Goal: Book appointment/travel/reservation

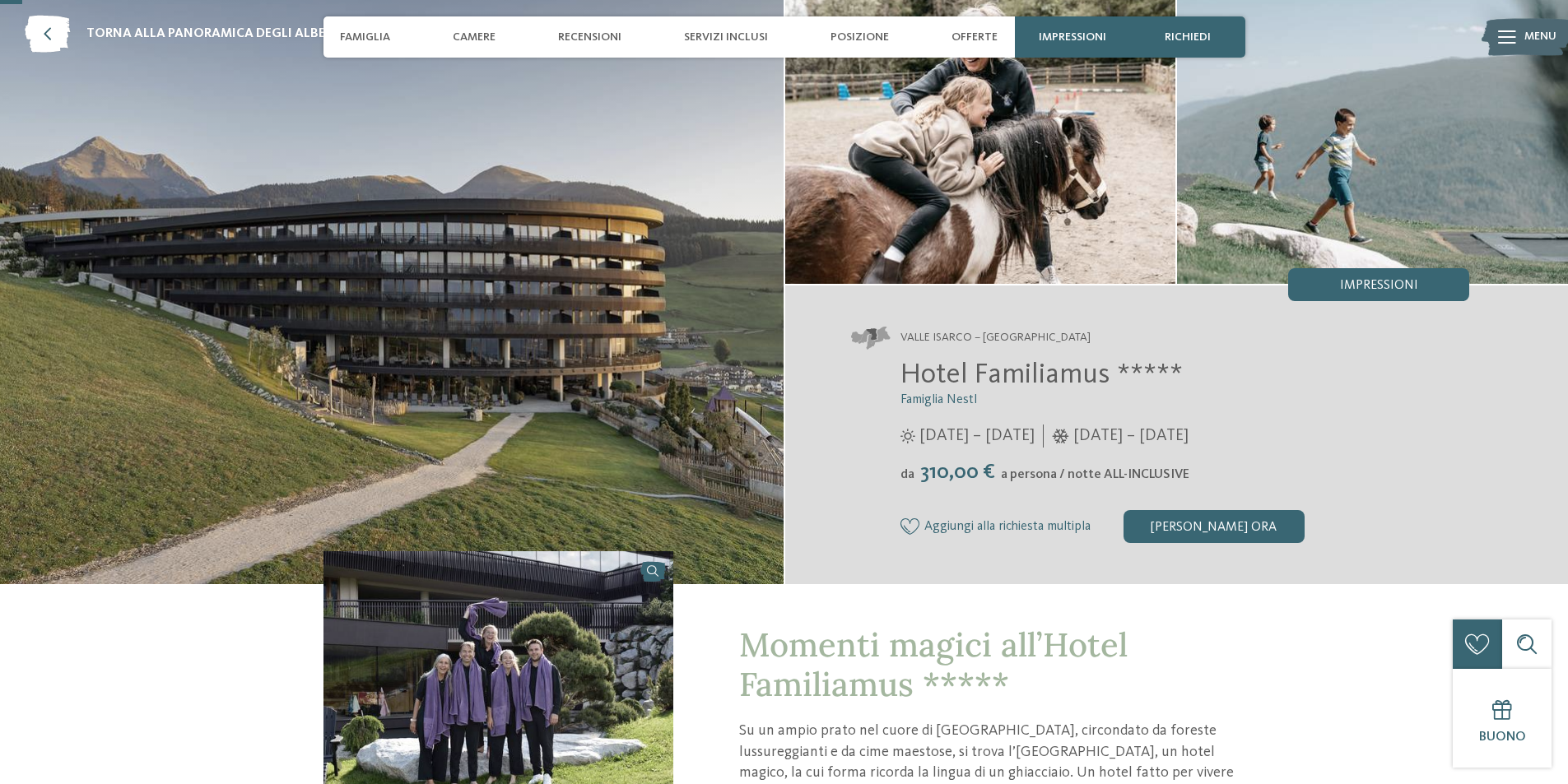
scroll to position [83, 0]
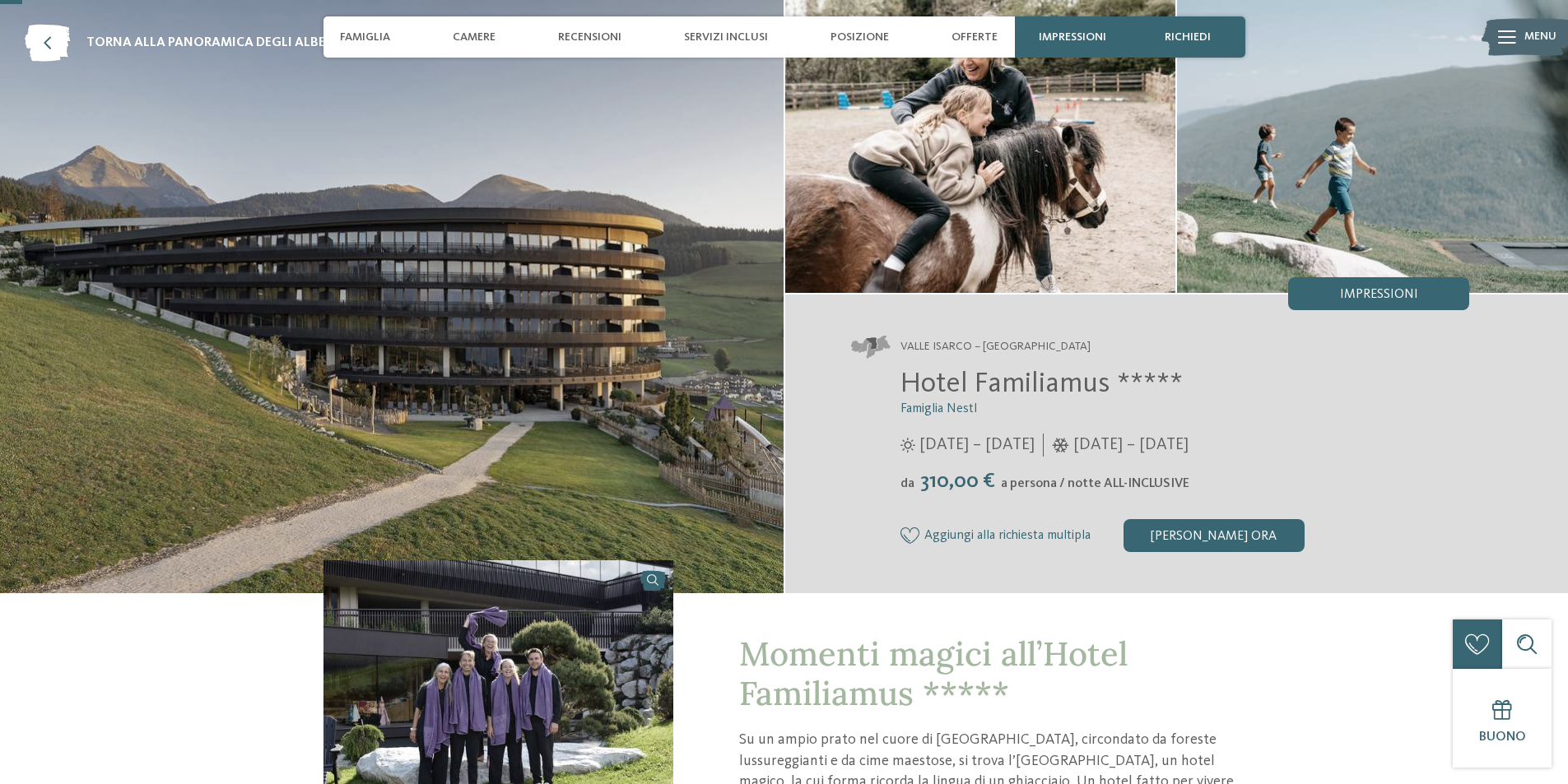
click at [1004, 174] on img at bounding box center [981, 146] width 391 height 293
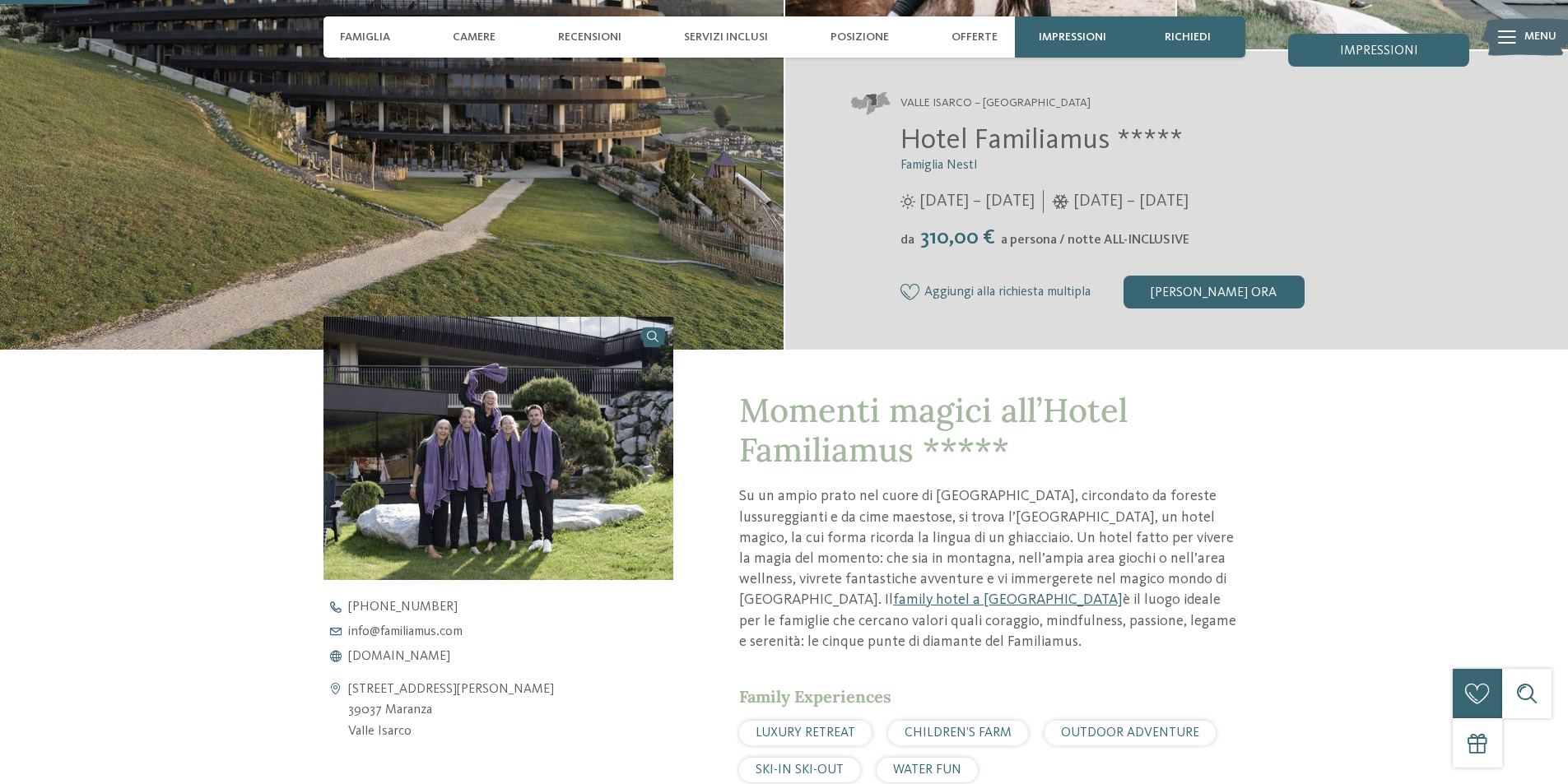
scroll to position [411, 0]
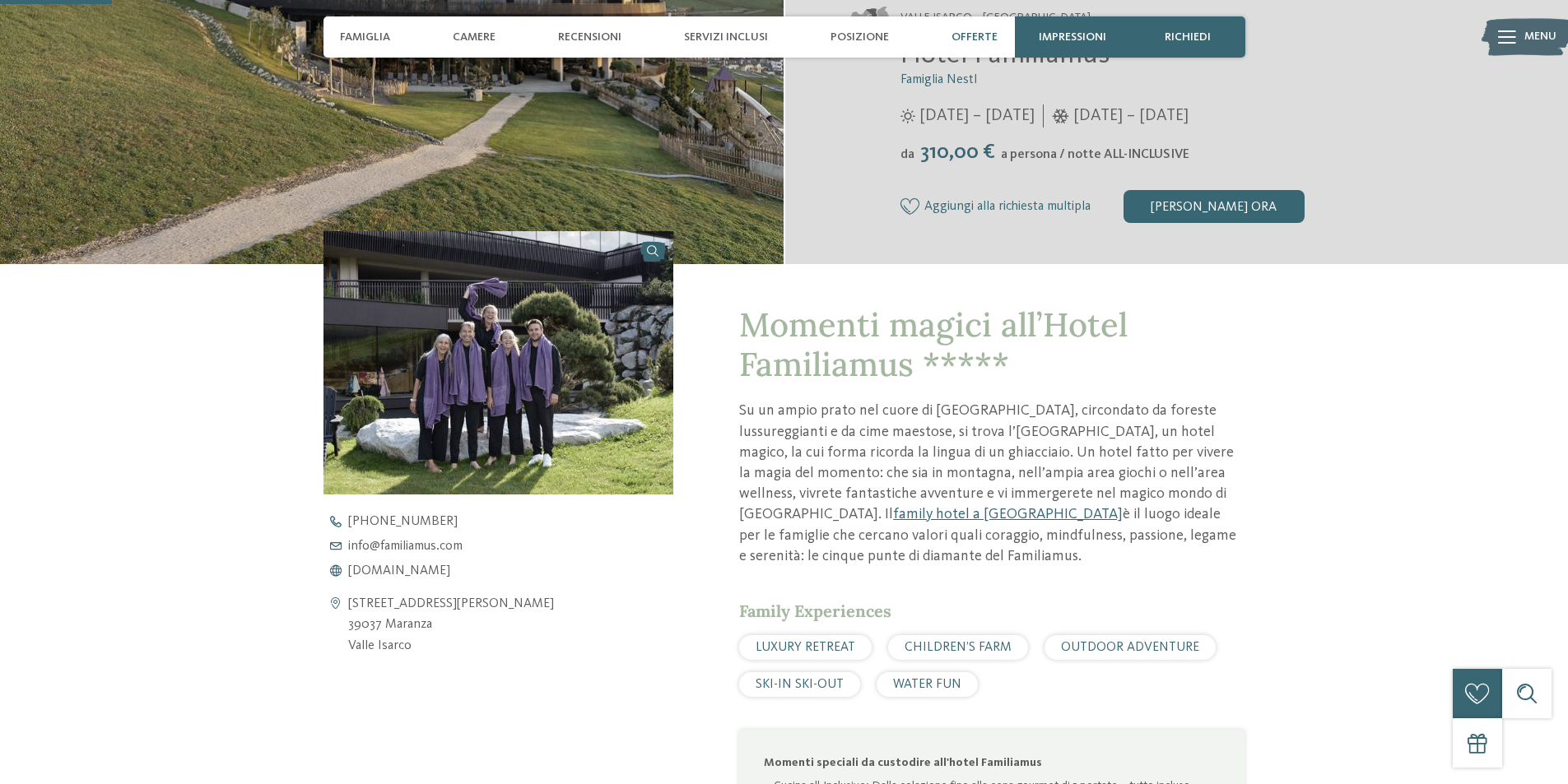
click at [976, 46] on div "Offerte" at bounding box center [974, 37] width 62 height 41
click at [971, 39] on span "Offerte" at bounding box center [974, 37] width 46 height 14
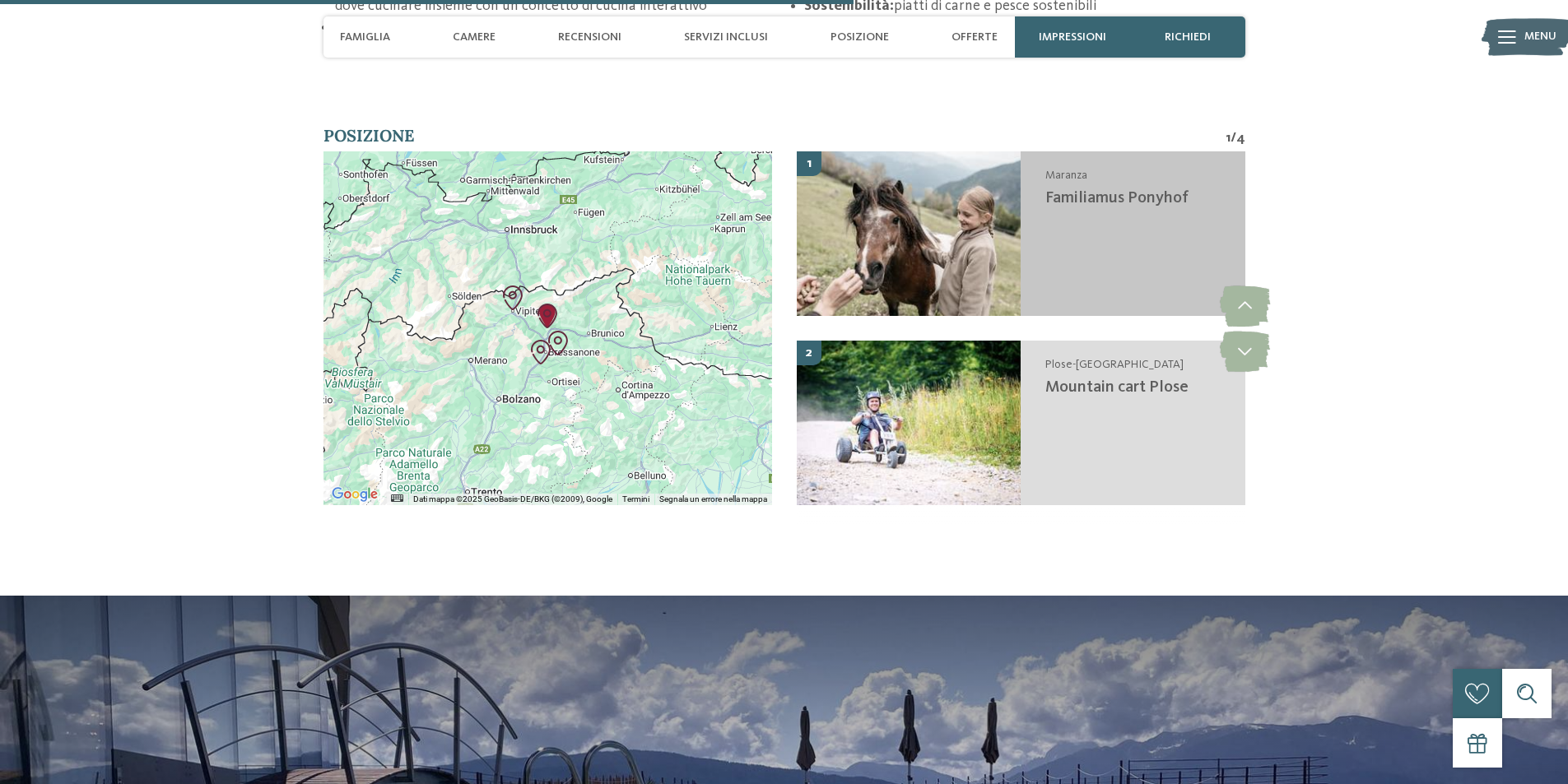
scroll to position [3292, 0]
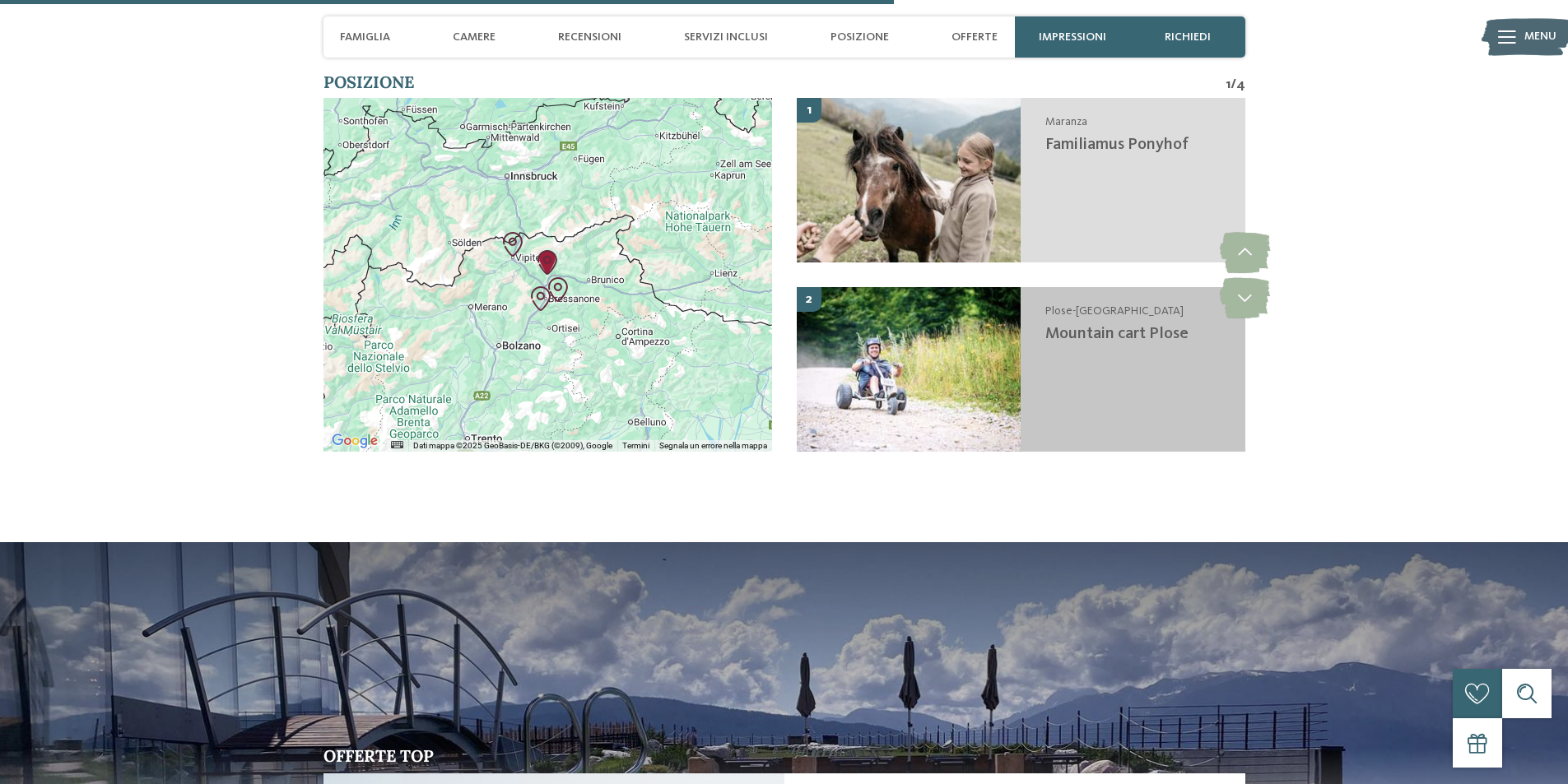
click at [978, 376] on img at bounding box center [909, 369] width 225 height 164
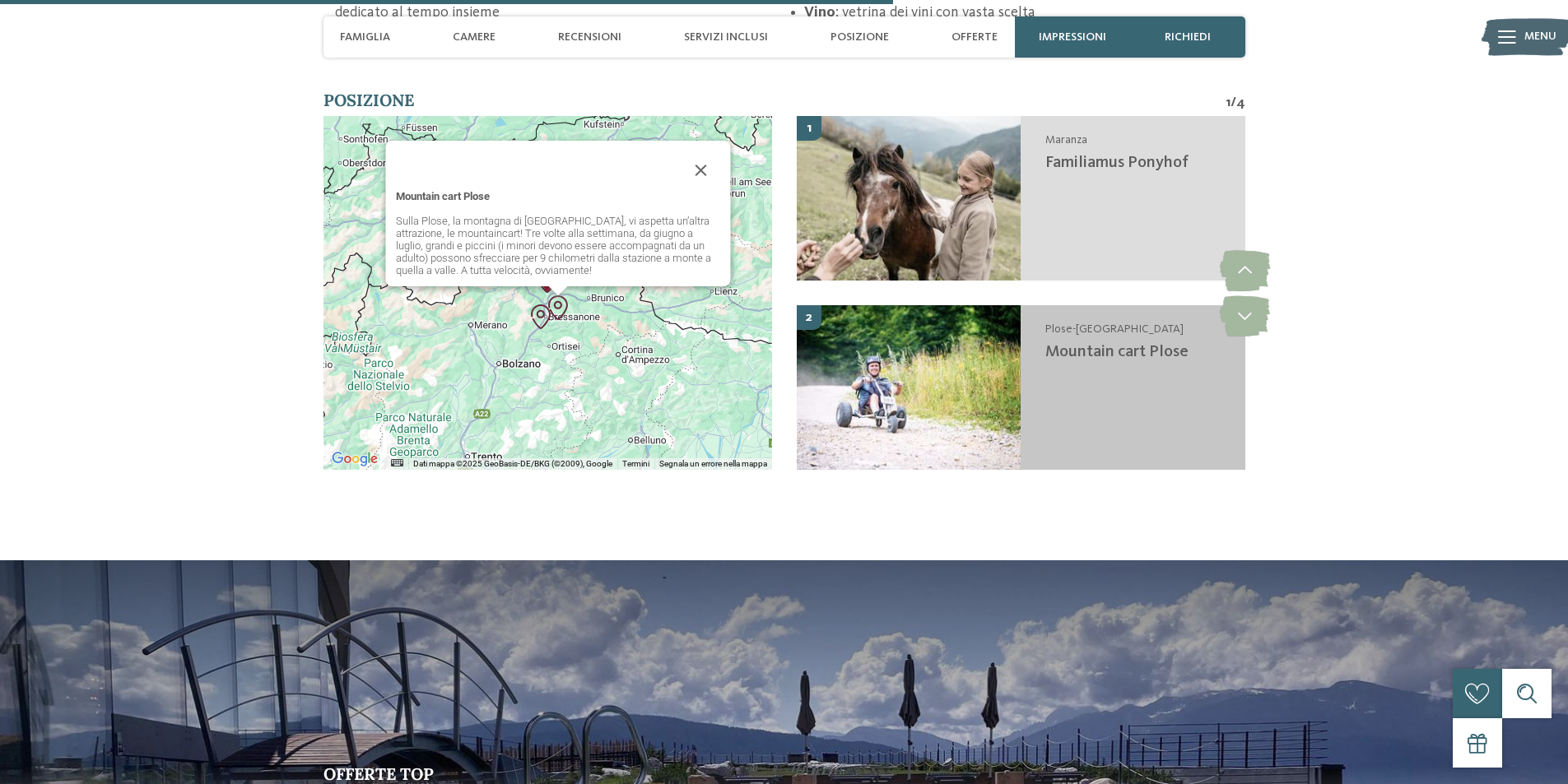
scroll to position [3271, 0]
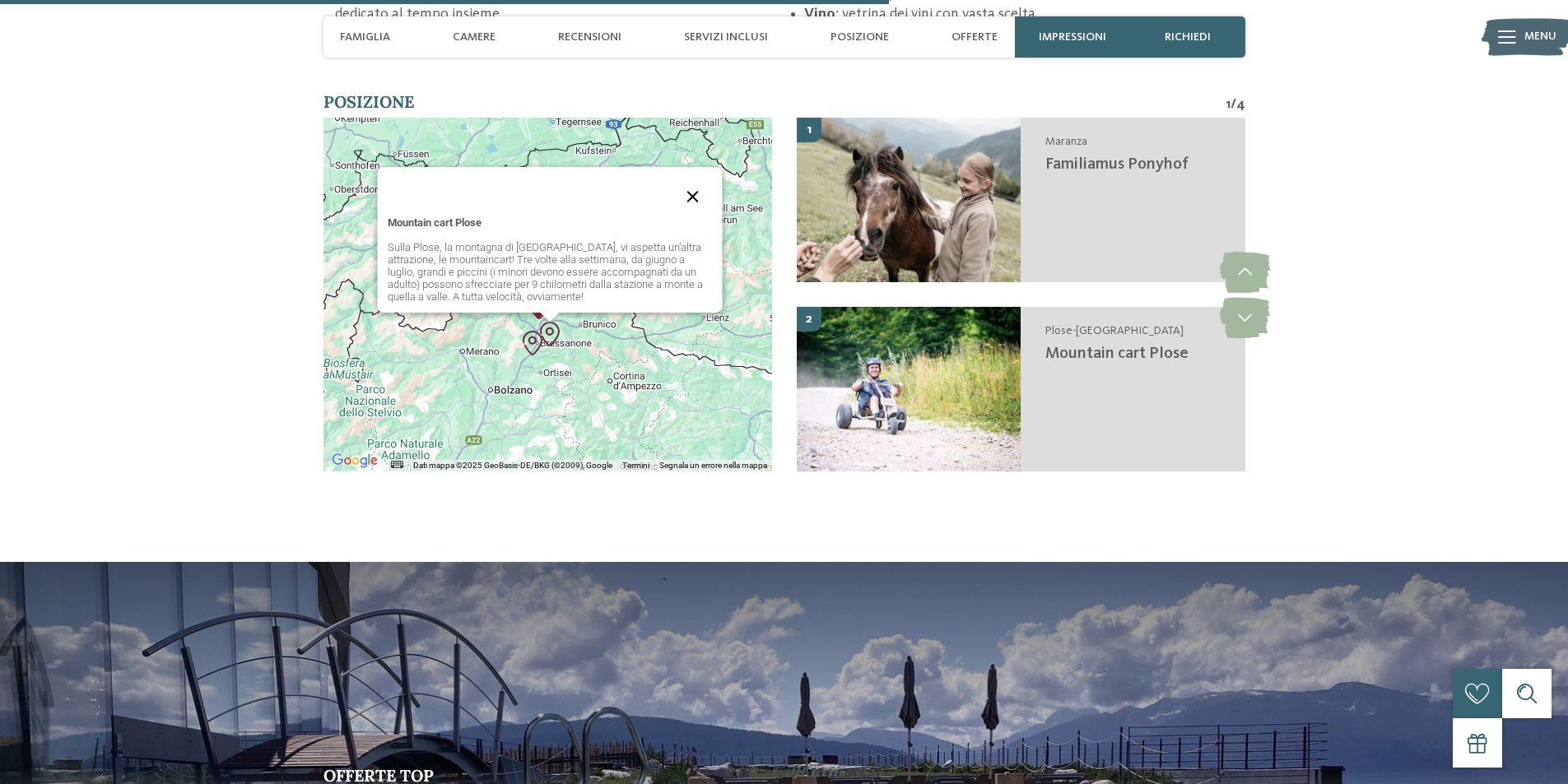
click at [688, 192] on button "Chiudi" at bounding box center [693, 196] width 40 height 40
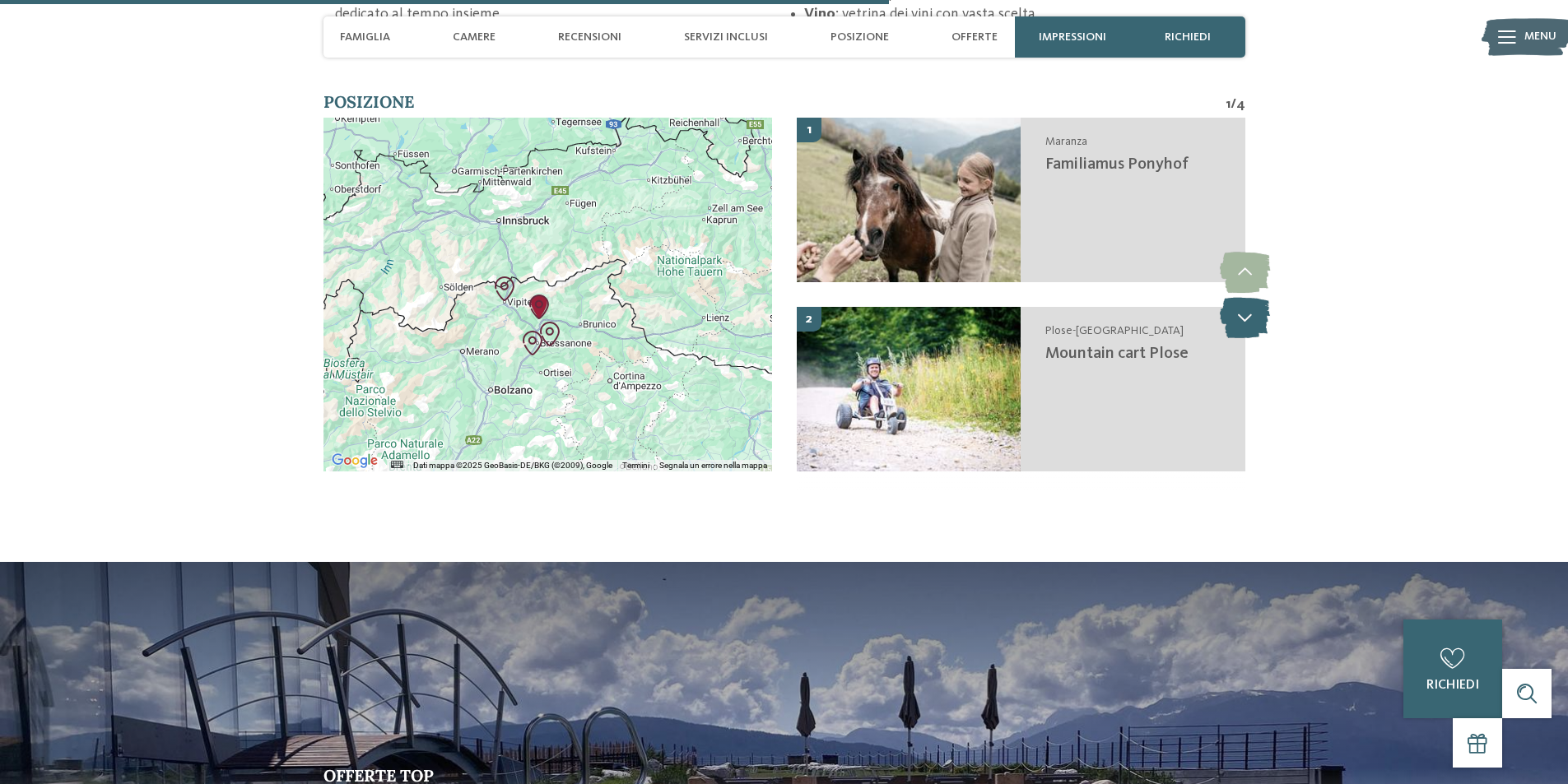
click at [1255, 312] on icon at bounding box center [1246, 317] width 51 height 41
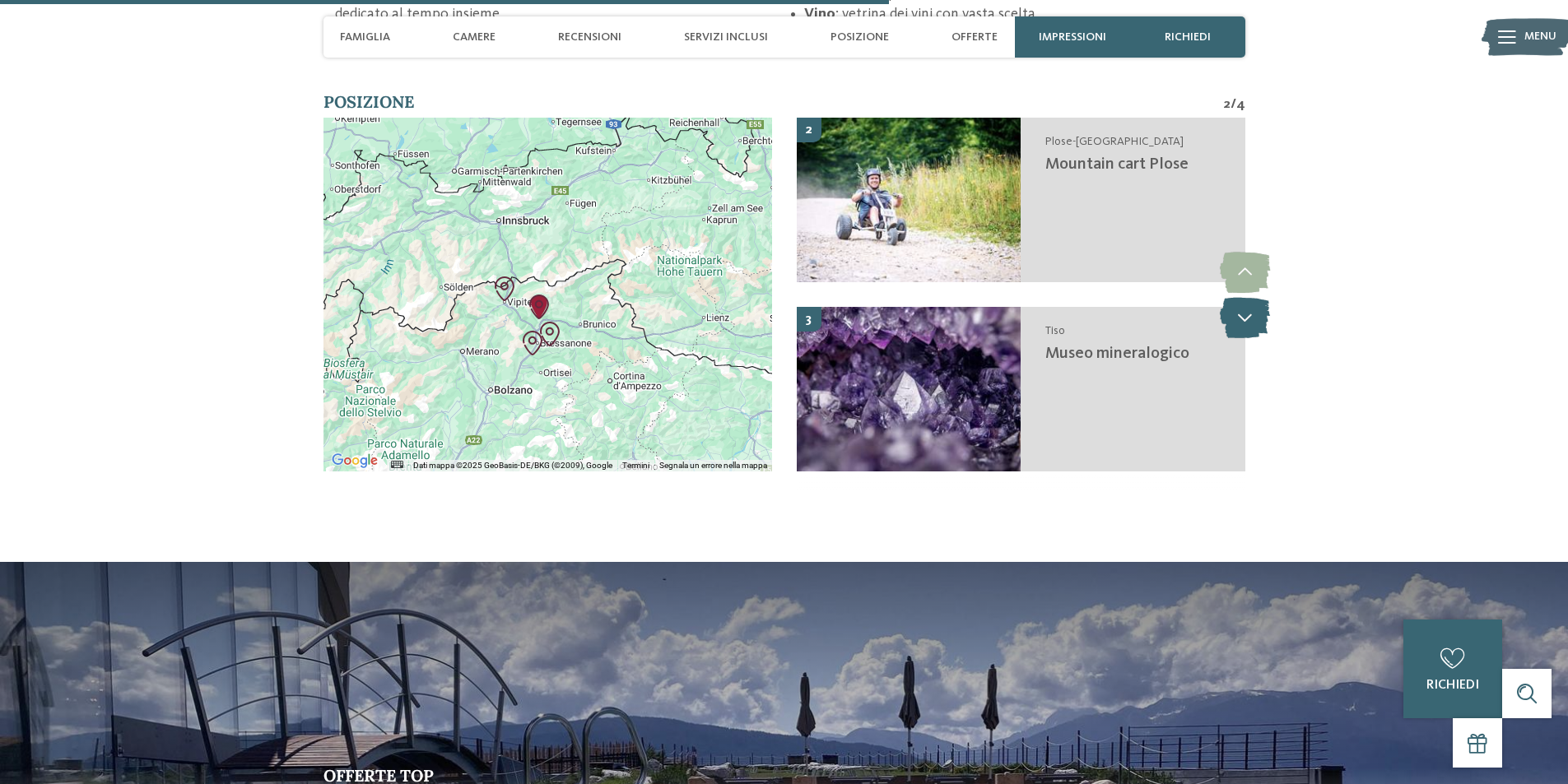
click at [1255, 312] on icon at bounding box center [1246, 317] width 51 height 41
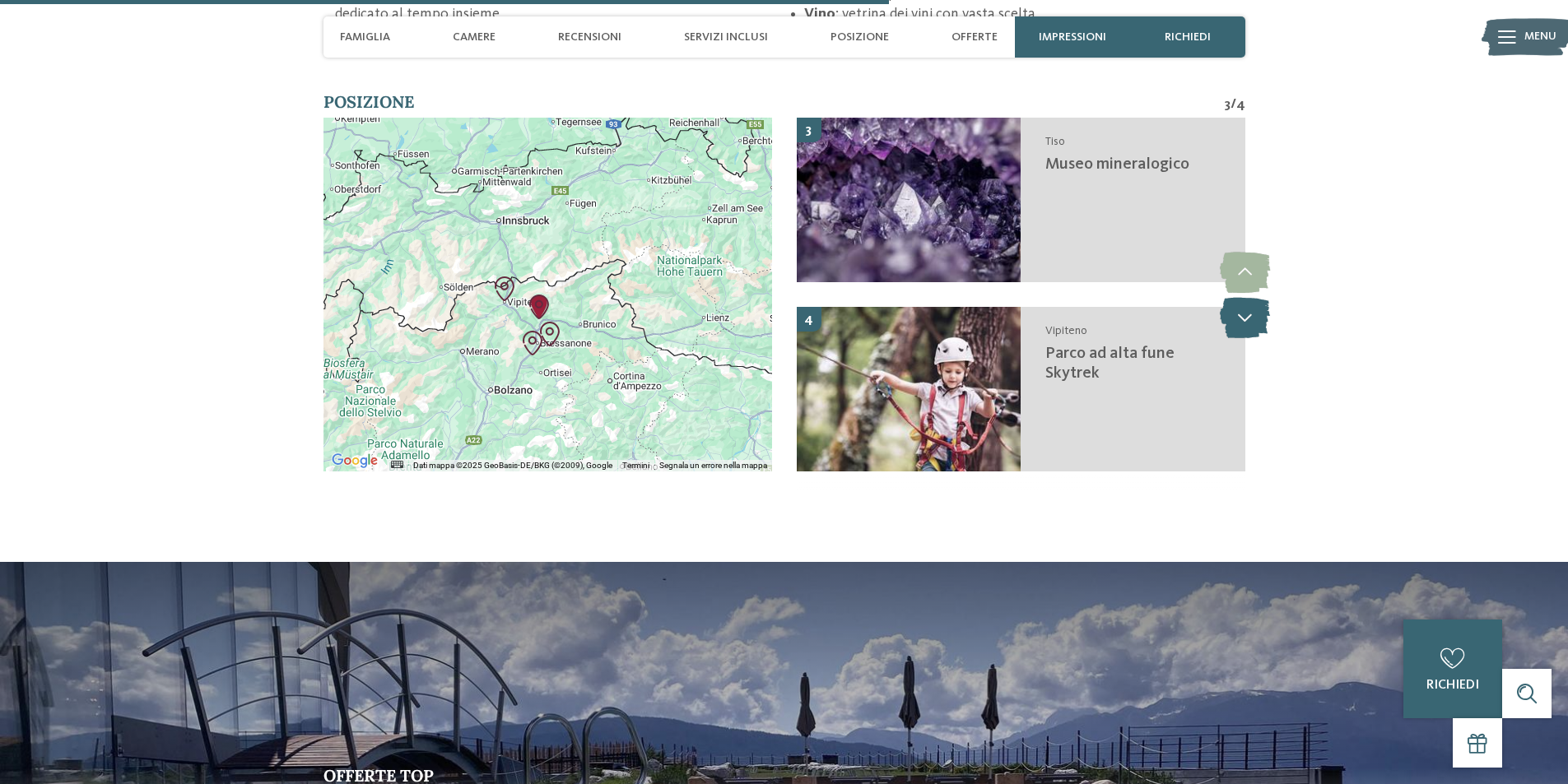
click at [1253, 311] on icon at bounding box center [1246, 317] width 51 height 41
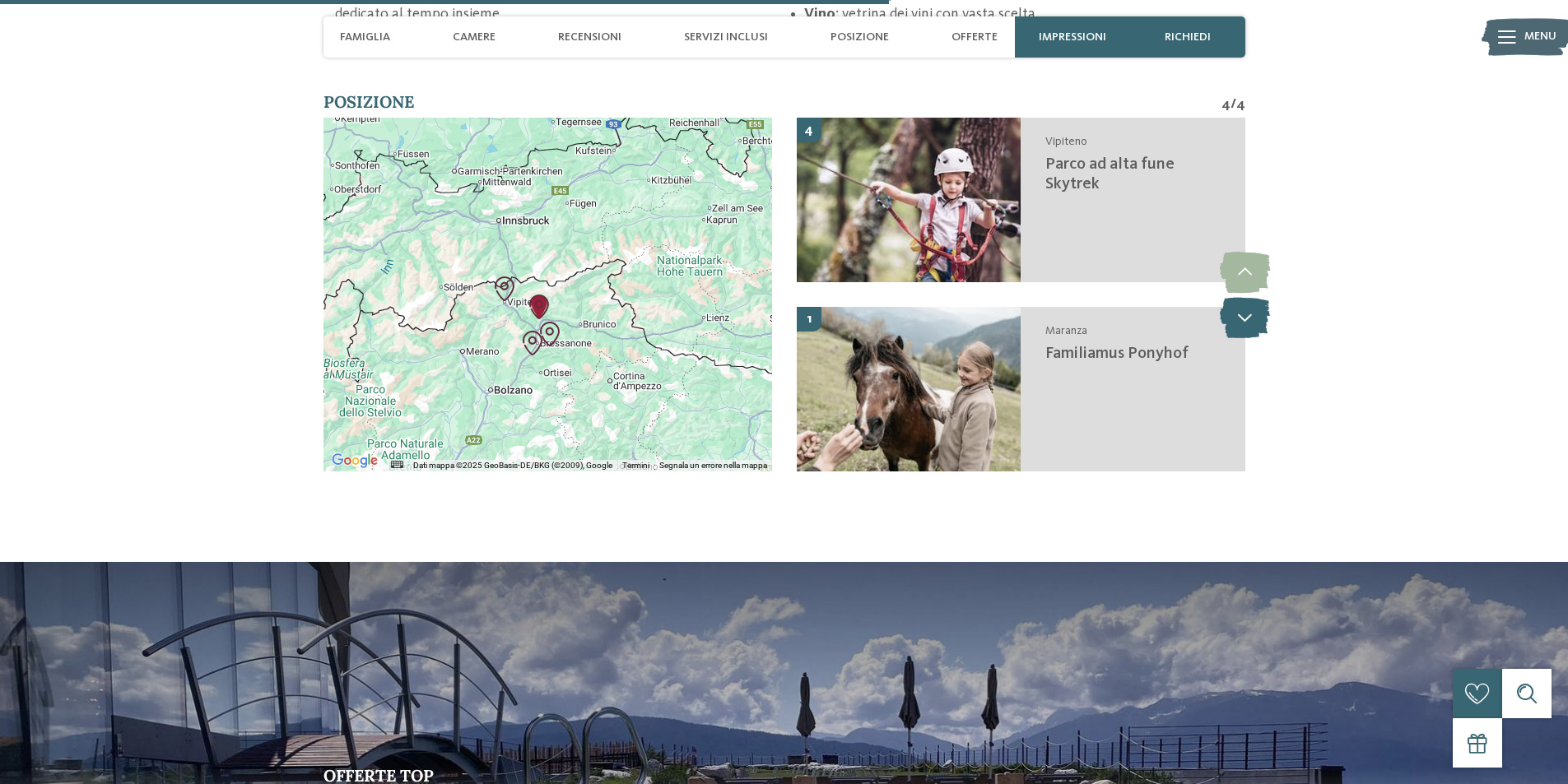
click at [1253, 311] on icon at bounding box center [1246, 317] width 51 height 41
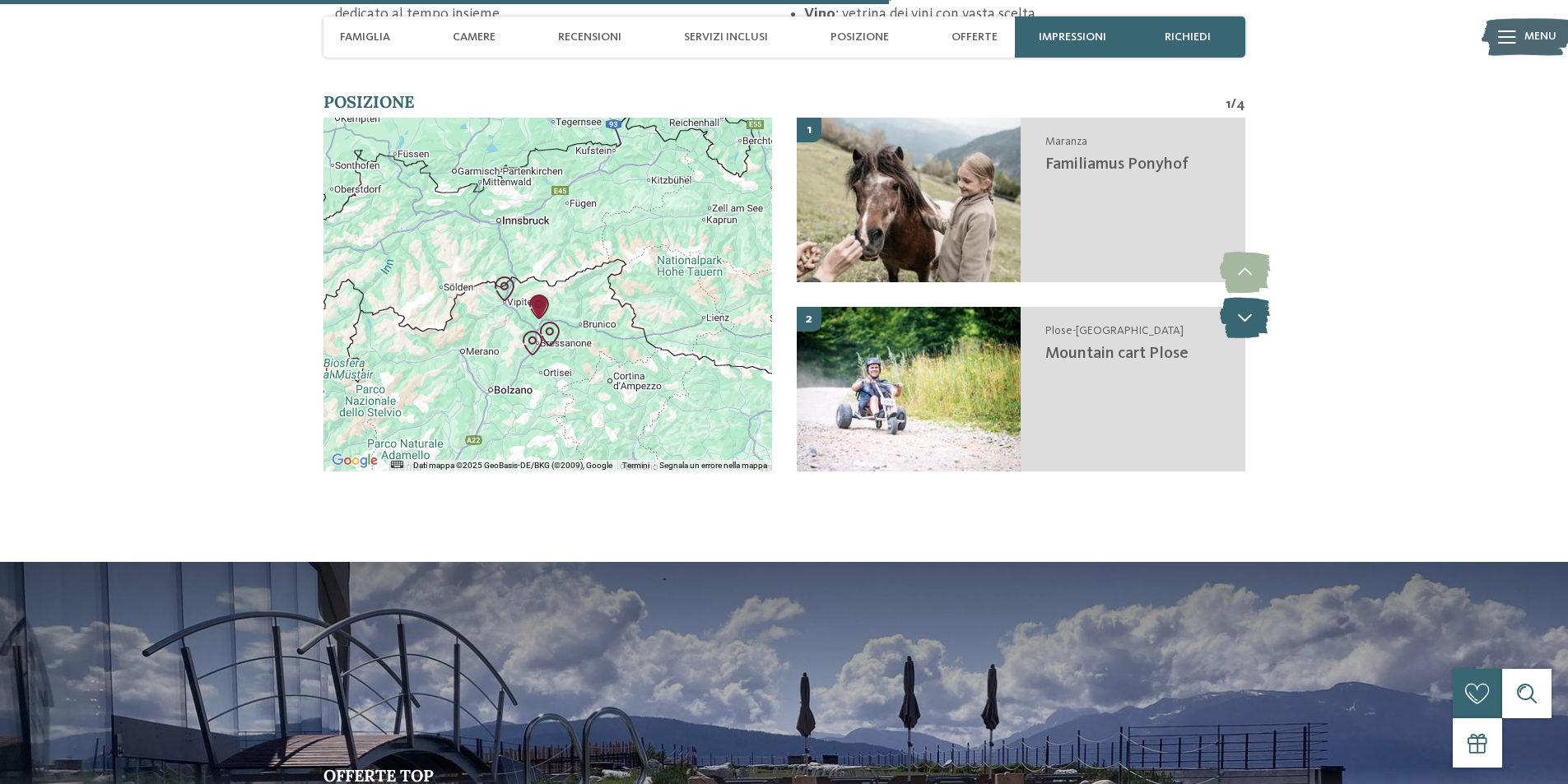
click at [1253, 311] on icon at bounding box center [1246, 317] width 51 height 41
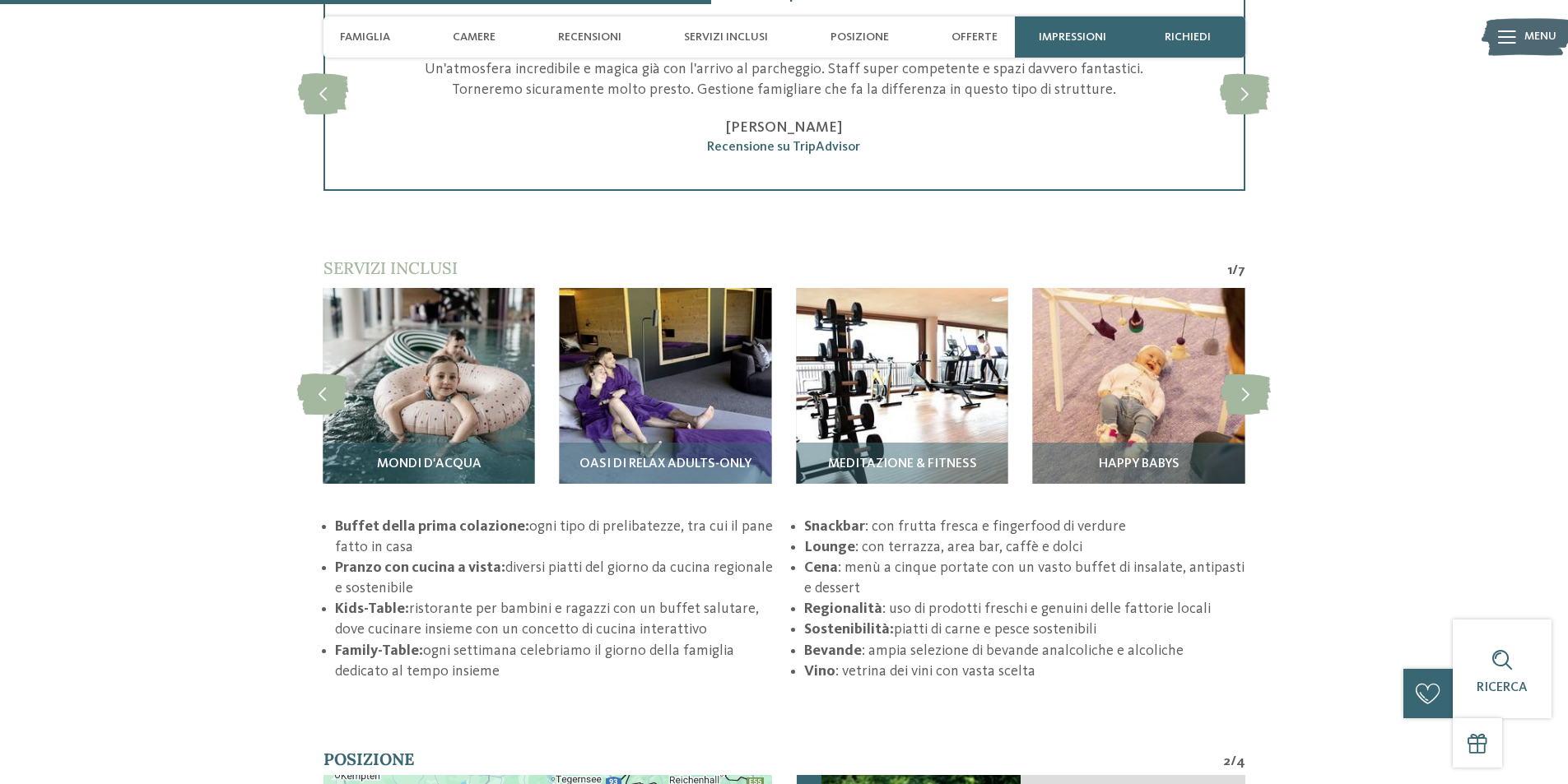
scroll to position [2614, 0]
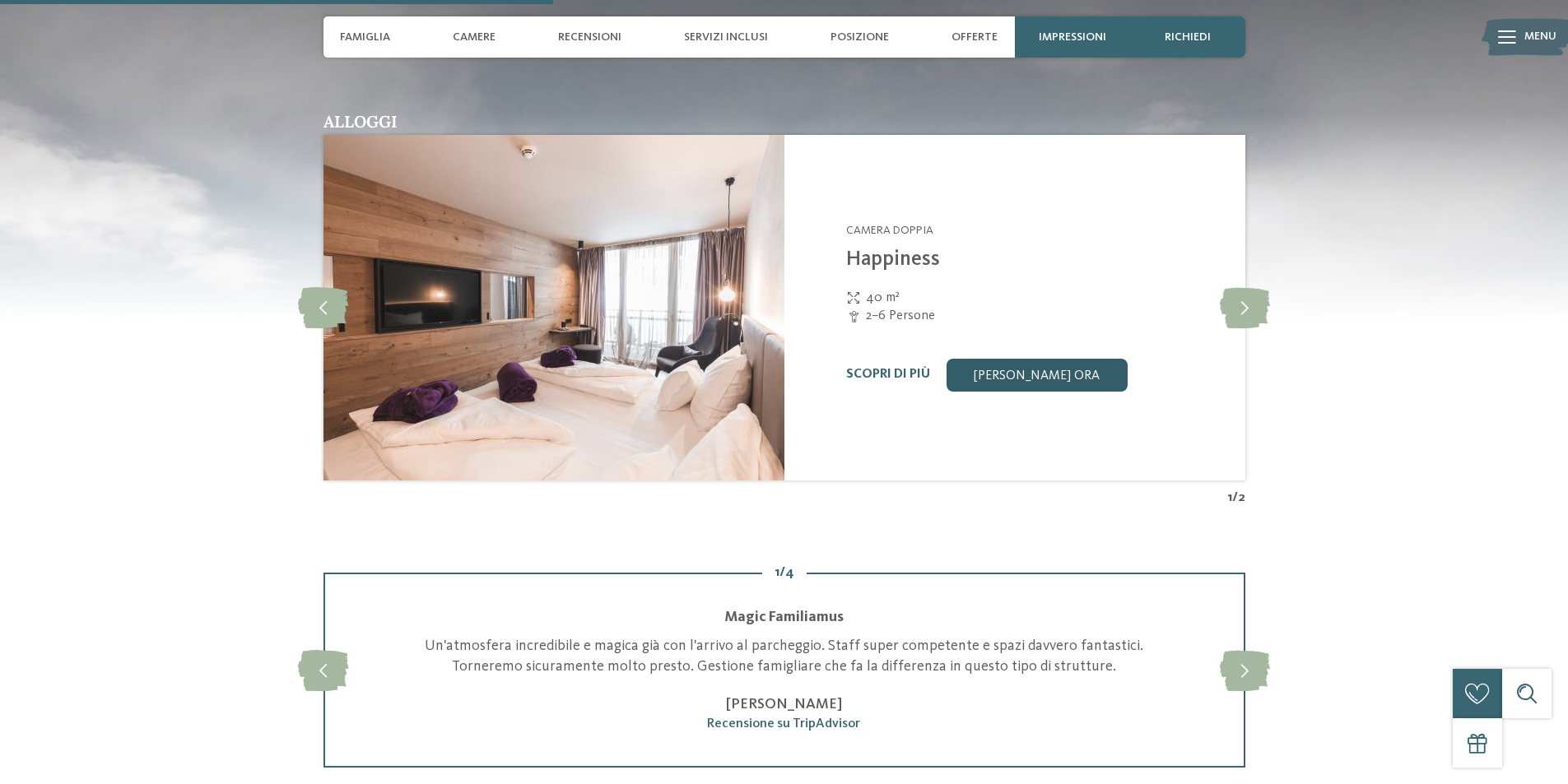
click at [1049, 370] on link "[PERSON_NAME] ora" at bounding box center [1038, 375] width 181 height 33
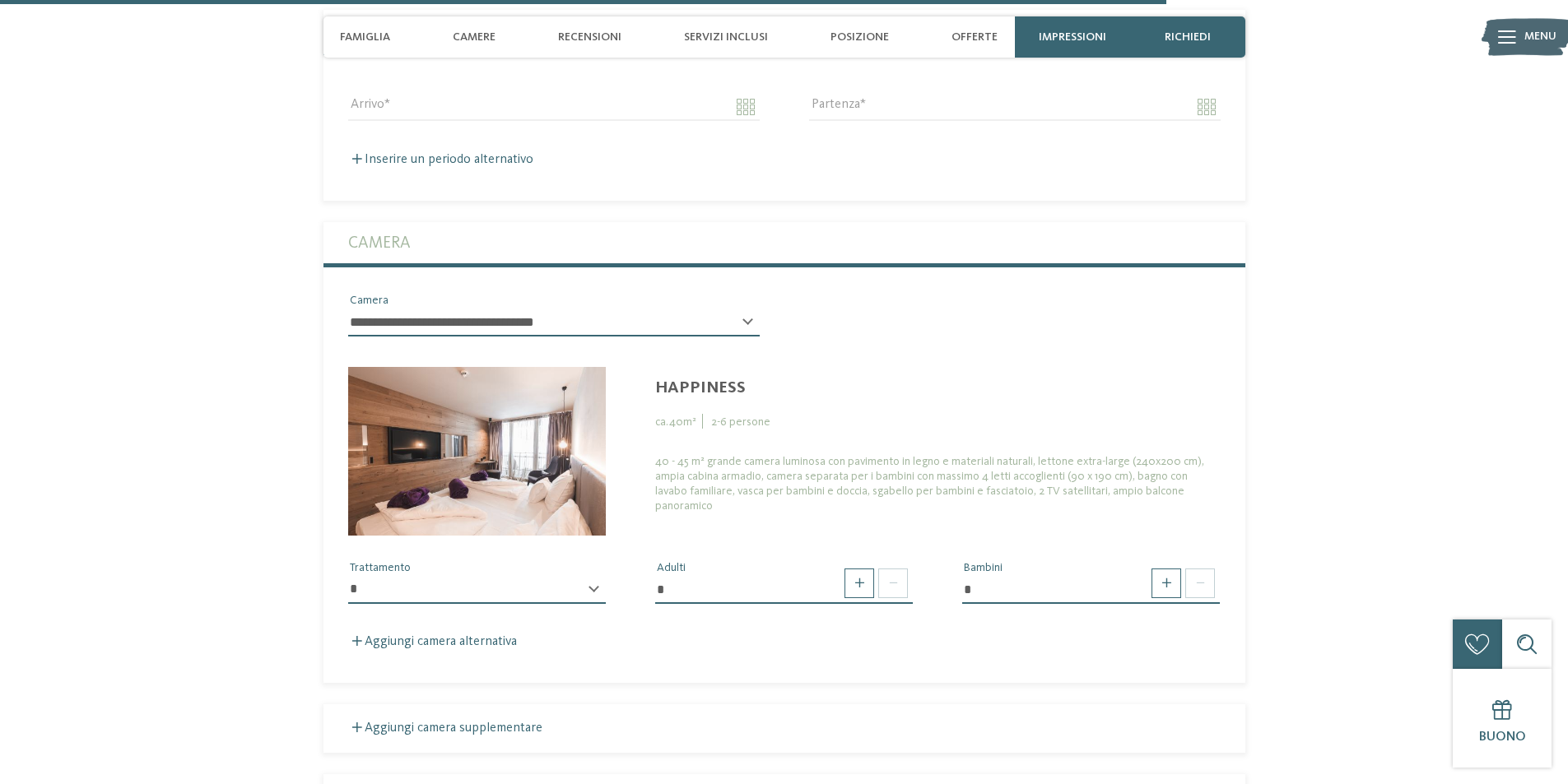
scroll to position [4551, 0]
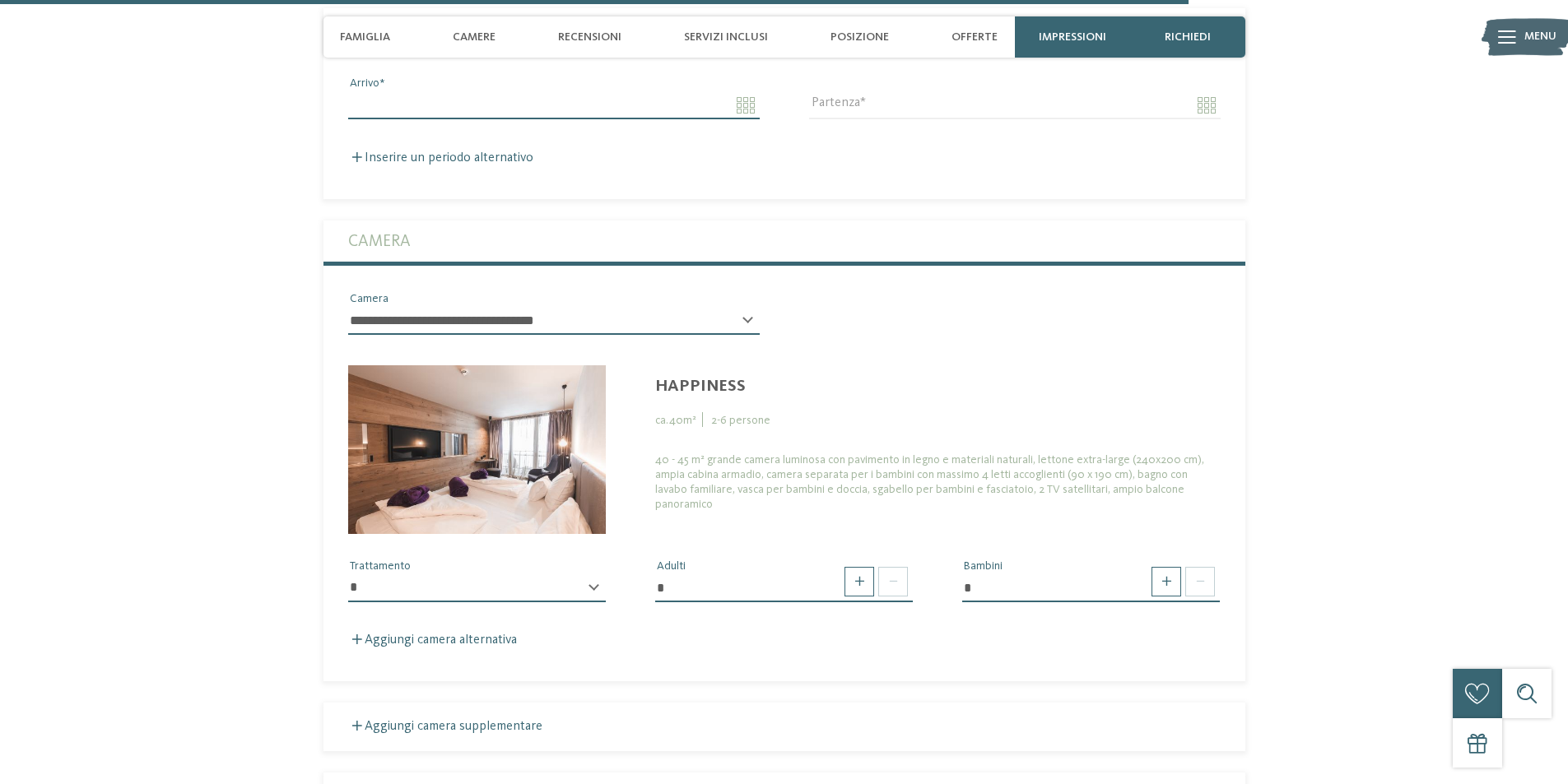
click at [489, 99] on input "Arrivo" at bounding box center [554, 105] width 412 height 28
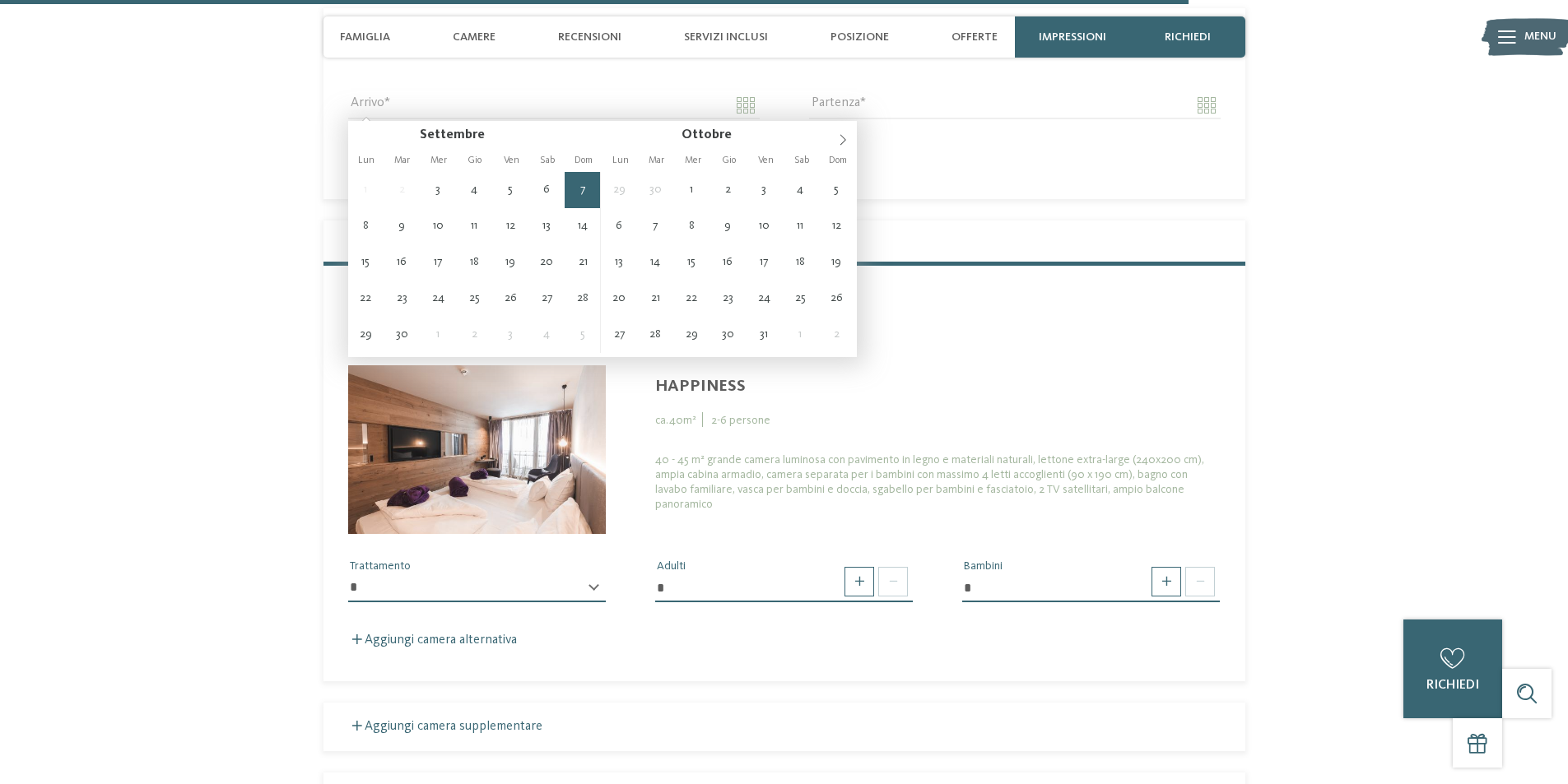
type input "**********"
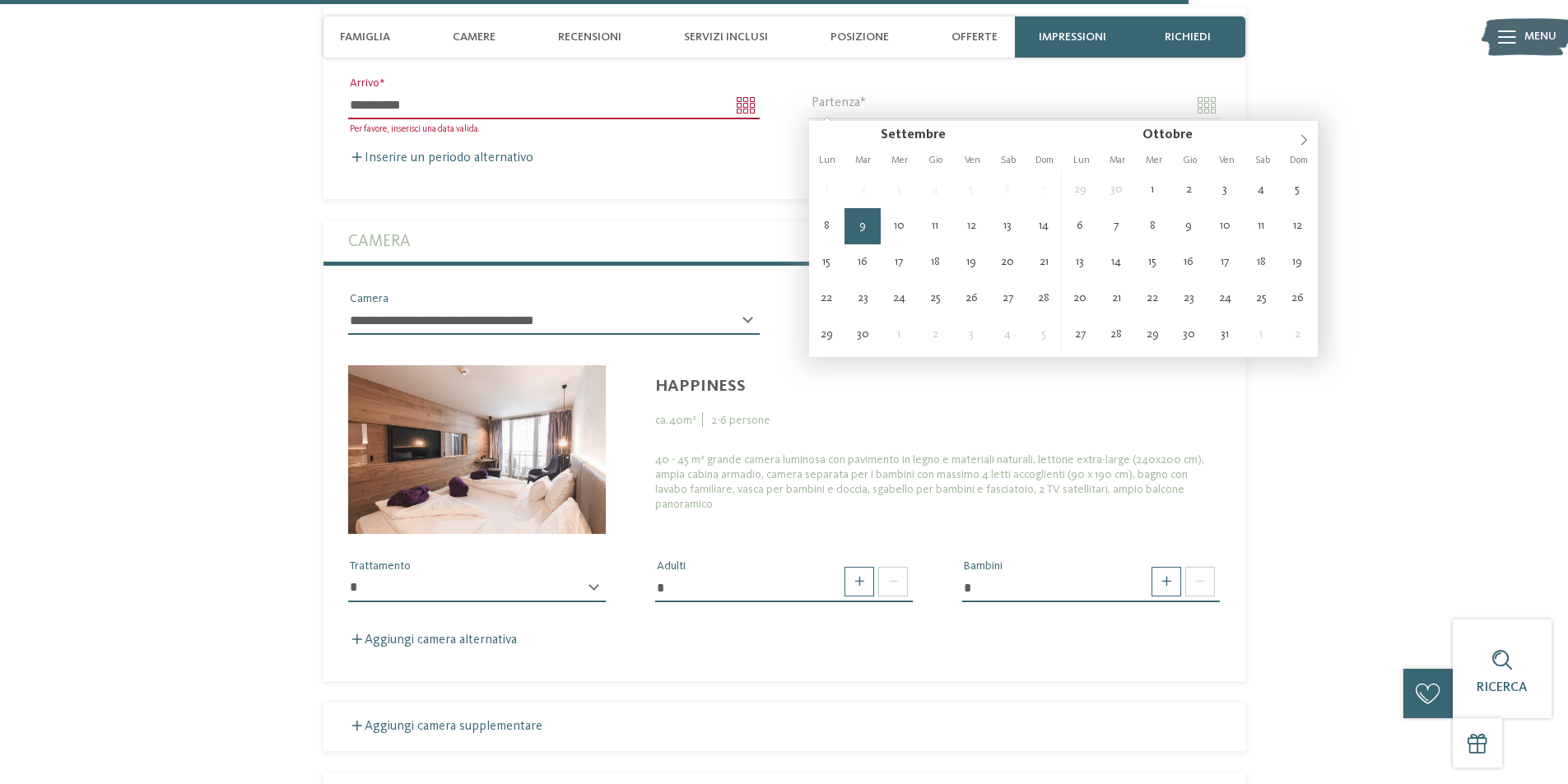
type input "**********"
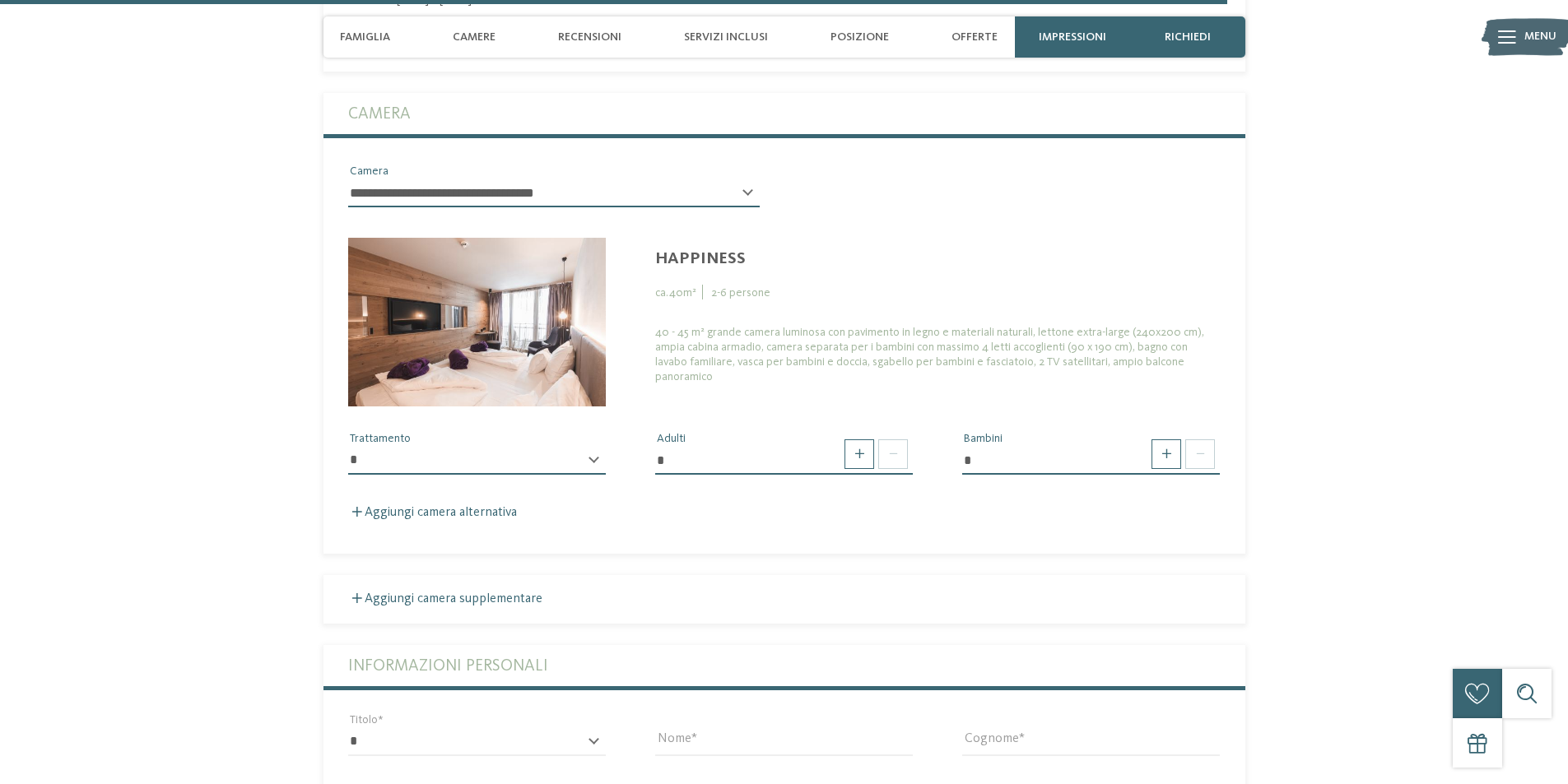
scroll to position [4717, 0]
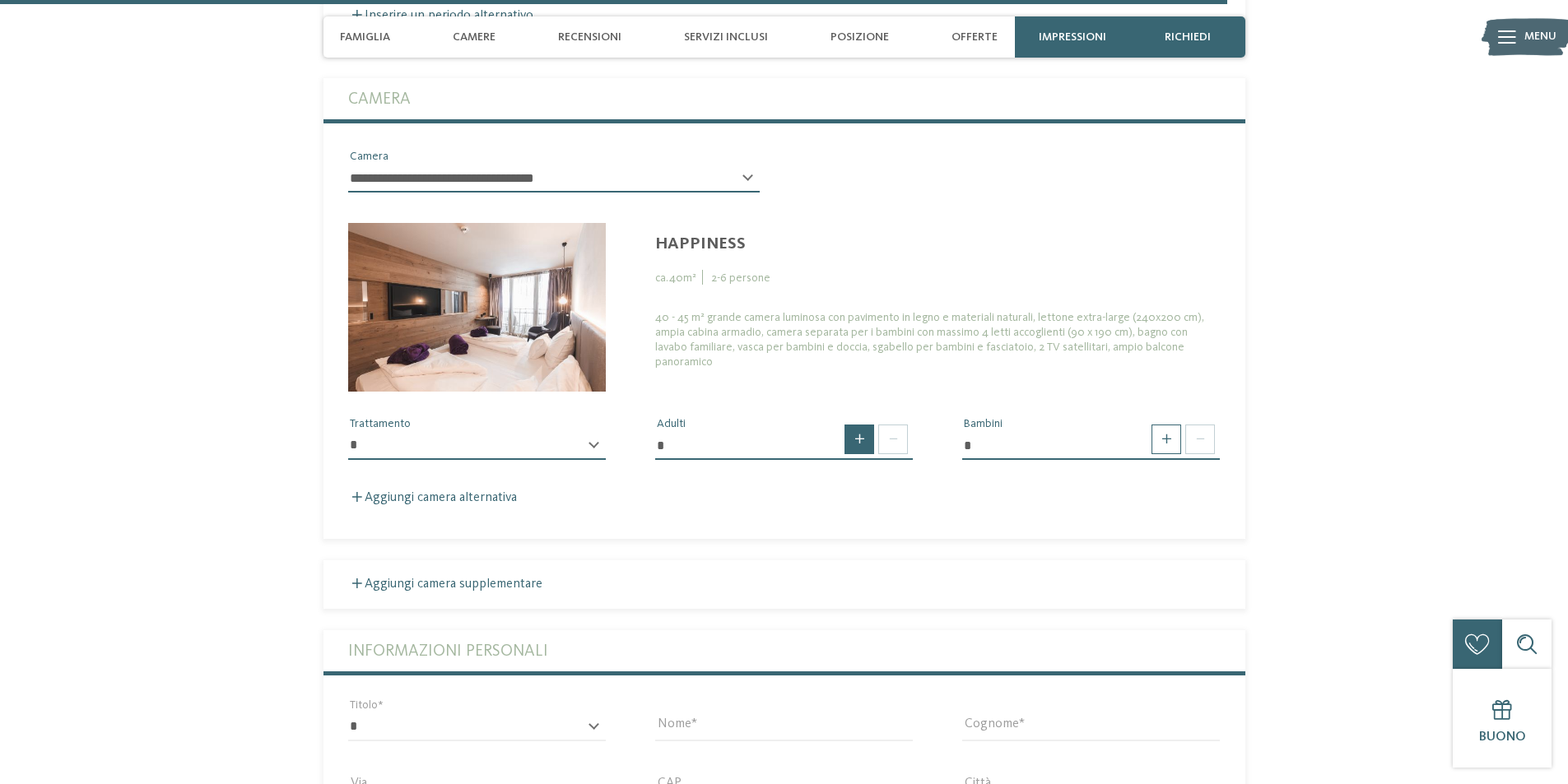
click at [862, 434] on span at bounding box center [859, 439] width 29 height 29
click at [889, 445] on span at bounding box center [893, 439] width 29 height 29
type input "*"
click at [1178, 431] on span at bounding box center [1166, 439] width 29 height 29
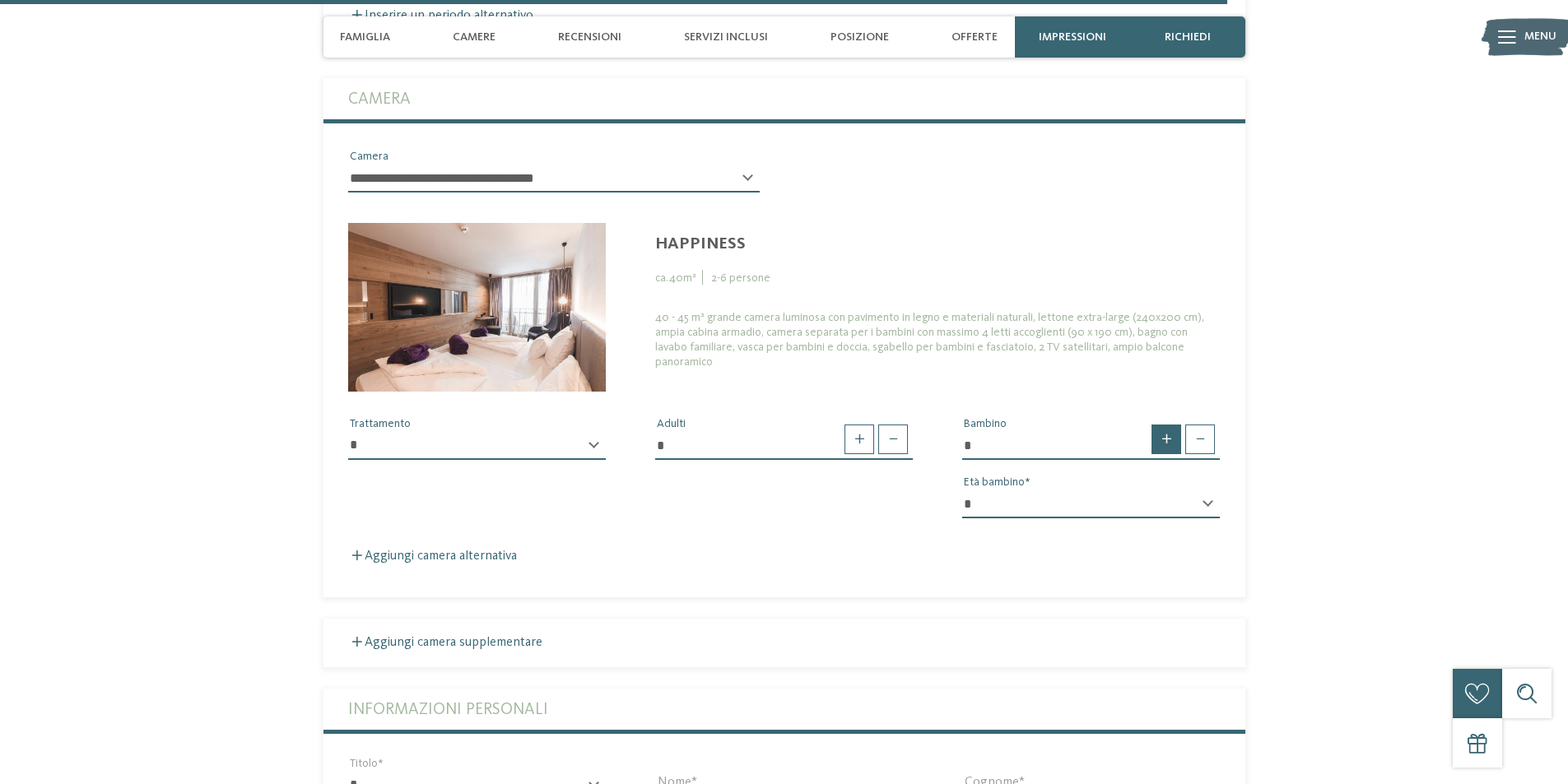
type input "*"
click at [1208, 509] on select "* * * * * * * * * * * ** ** ** ** ** ** ** **" at bounding box center [1091, 504] width 258 height 28
select select "**"
click at [963, 490] on select "* * * * * * * * * * * ** ** ** ** ** ** ** **" at bounding box center [1091, 504] width 258 height 28
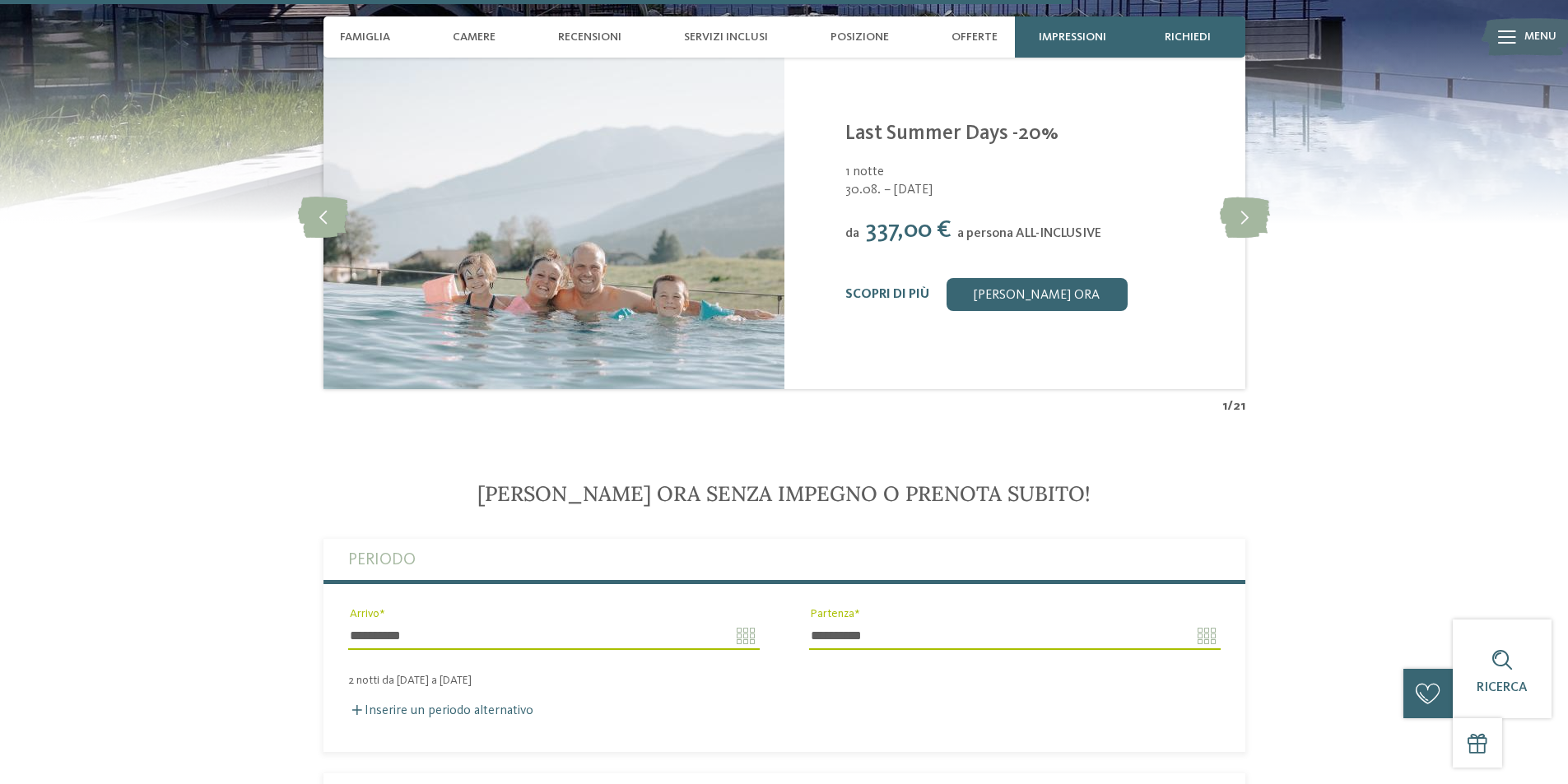
scroll to position [3894, 0]
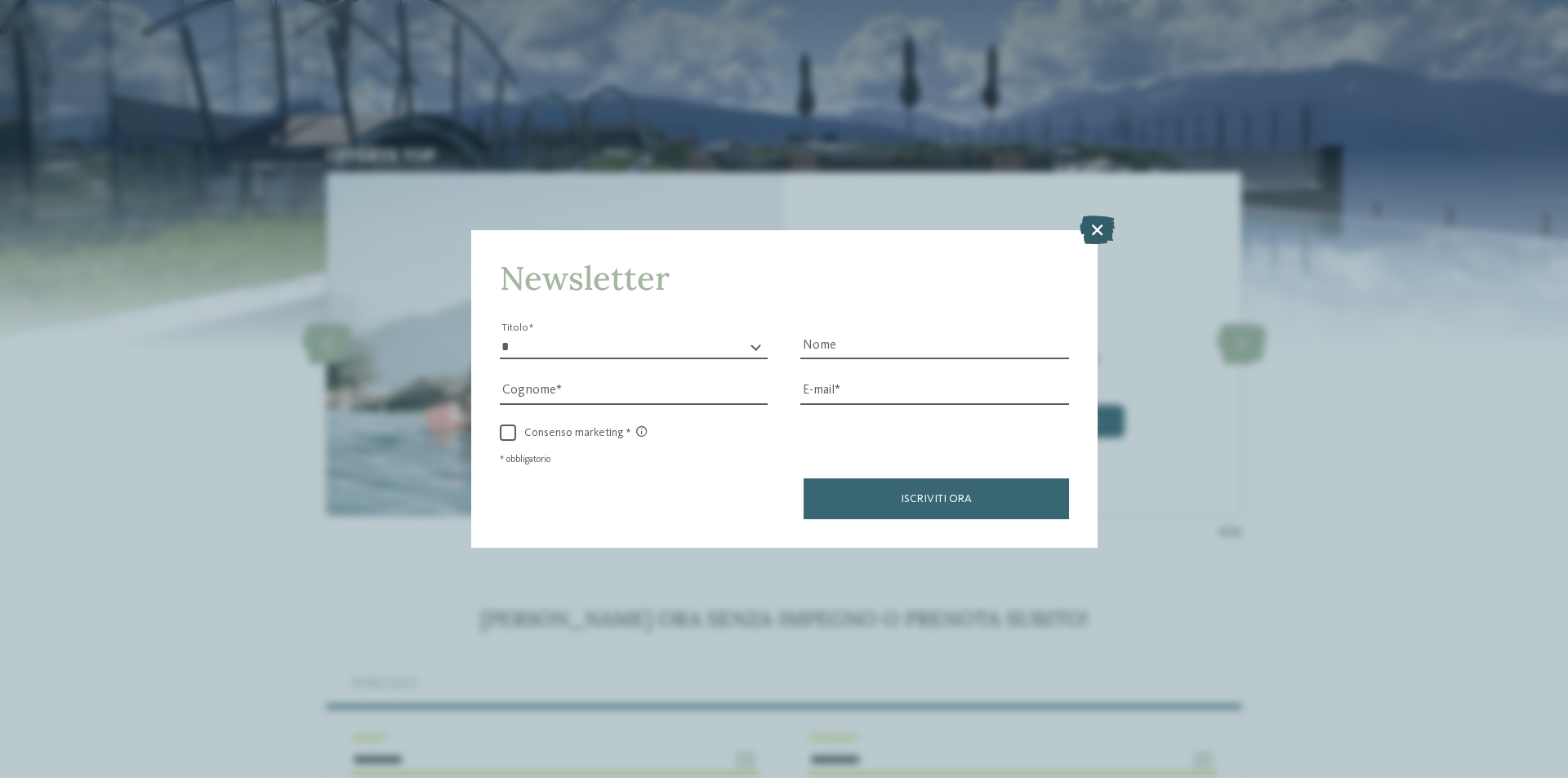
click at [1094, 231] on icon at bounding box center [1097, 230] width 35 height 29
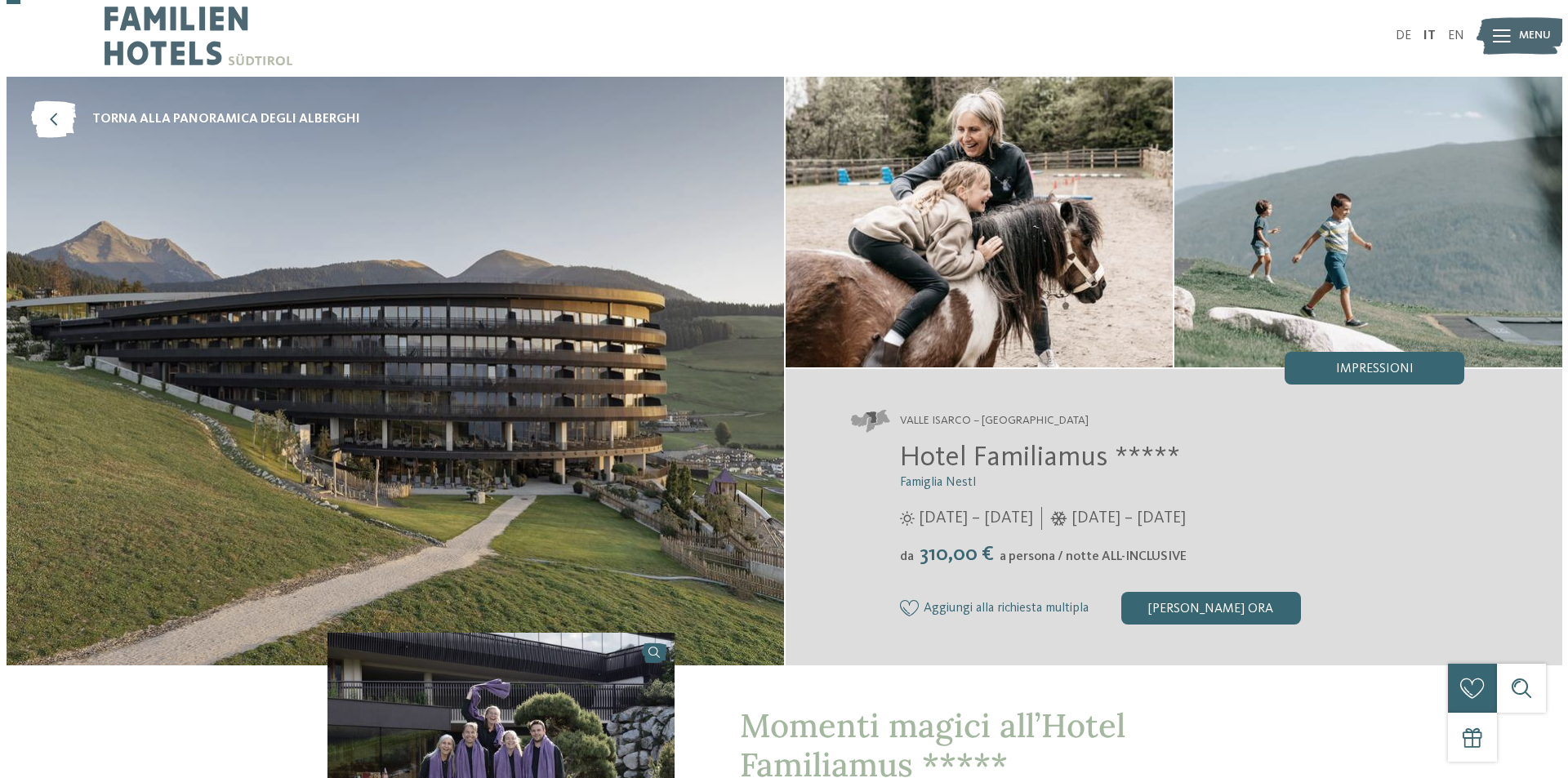
scroll to position [0, 0]
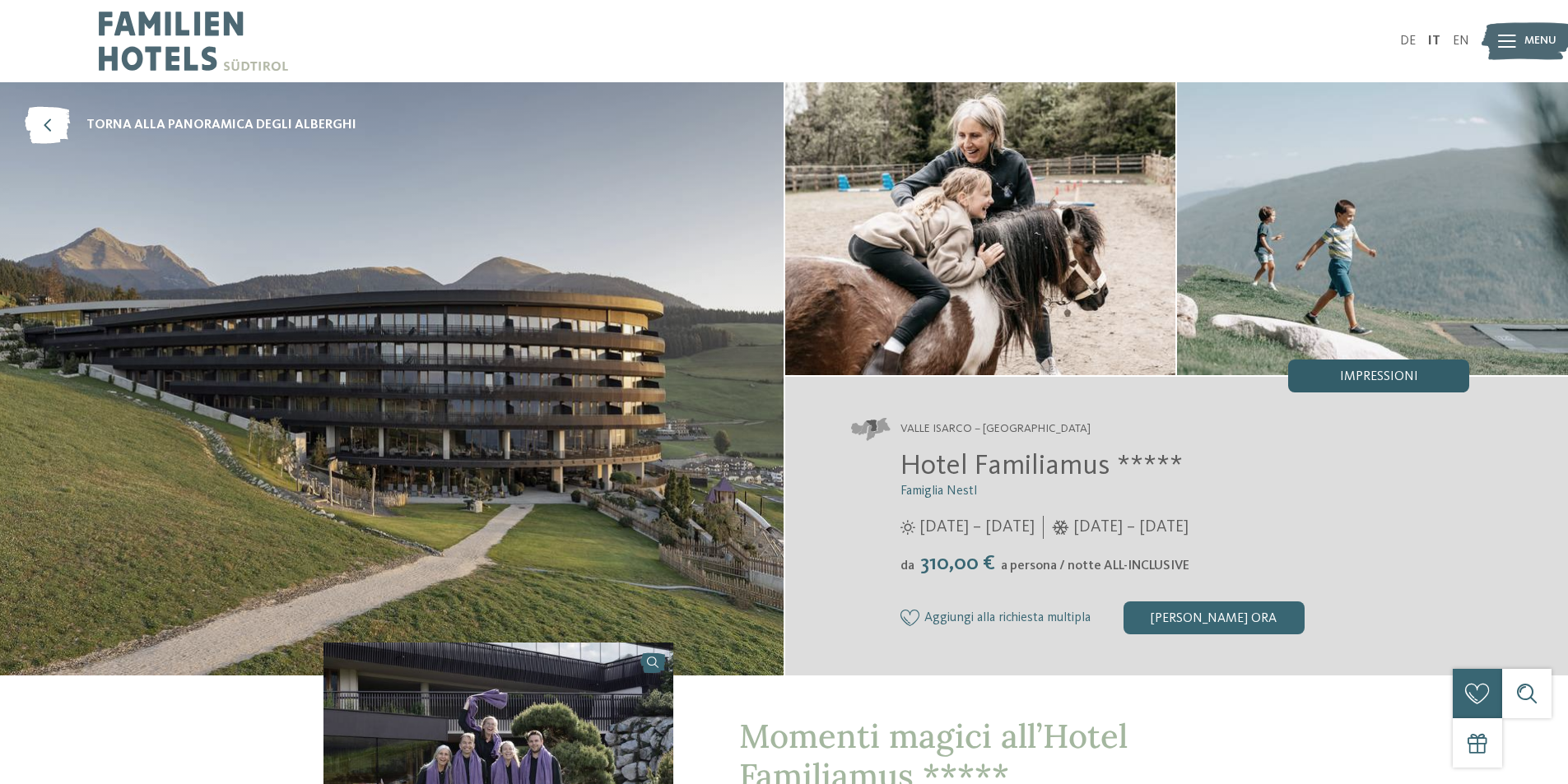
click at [1360, 377] on span "Impressioni" at bounding box center [1379, 377] width 78 height 14
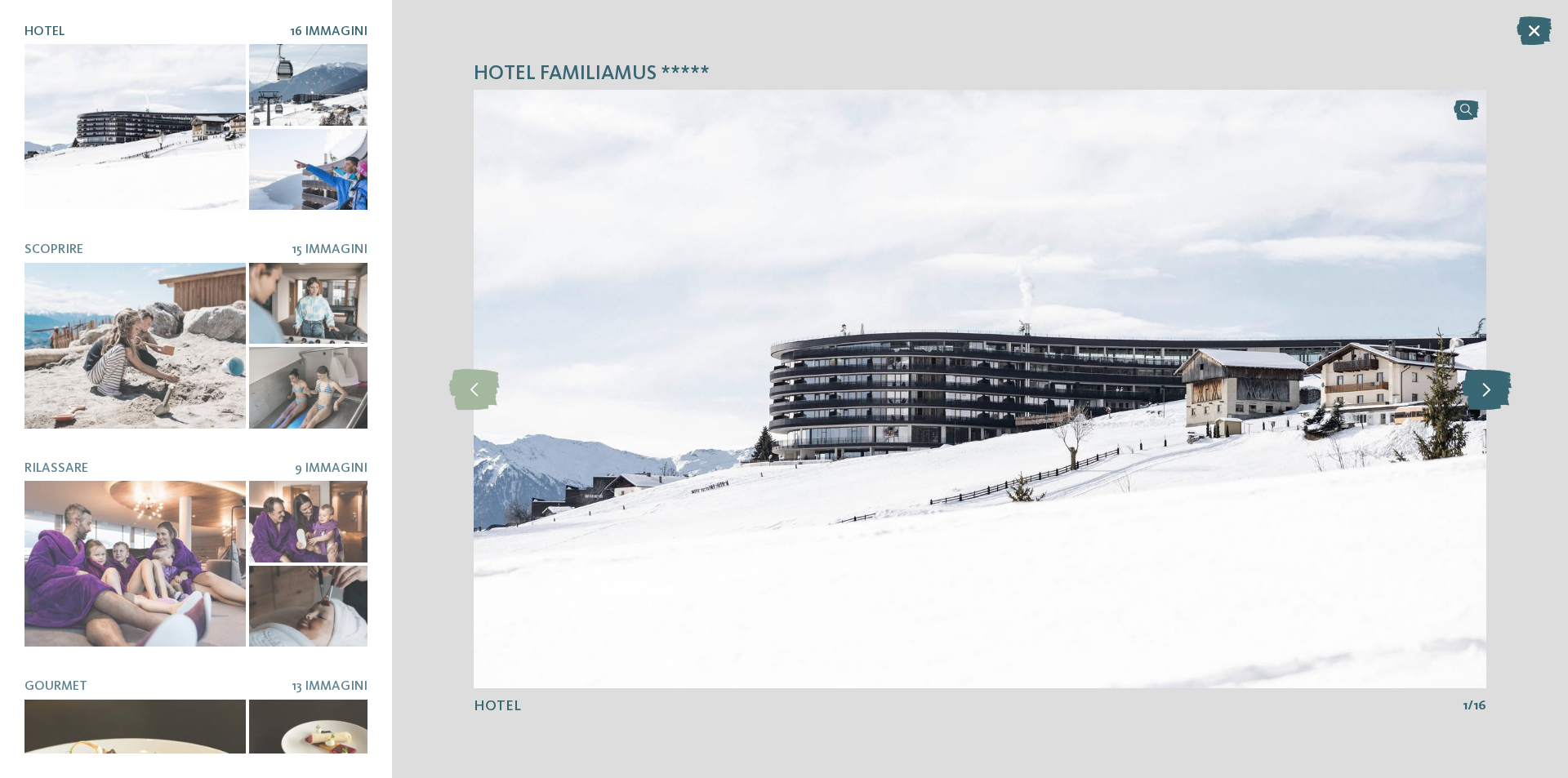
click at [1486, 382] on icon at bounding box center [1487, 389] width 50 height 41
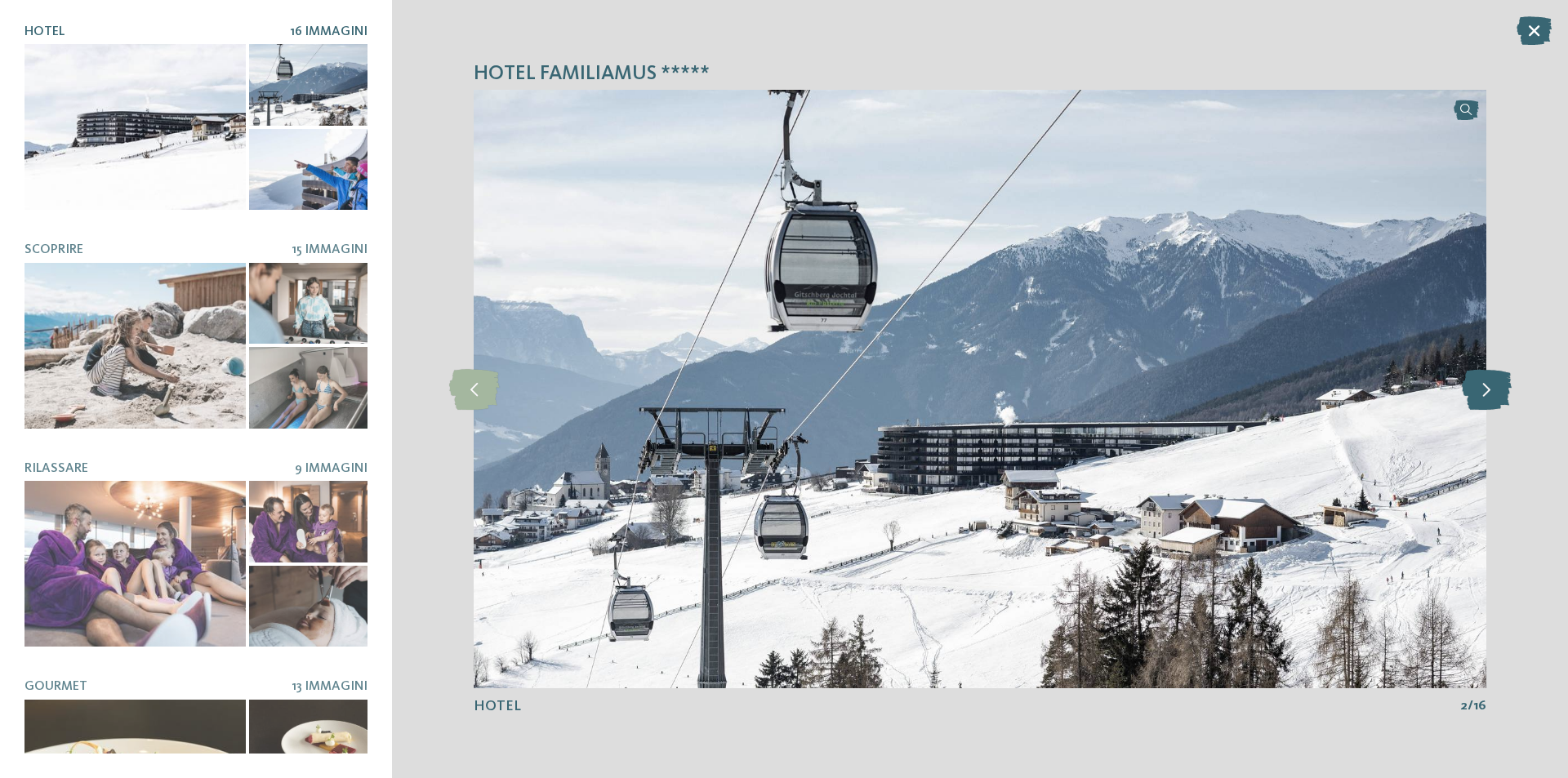
click at [1486, 382] on icon at bounding box center [1487, 389] width 50 height 41
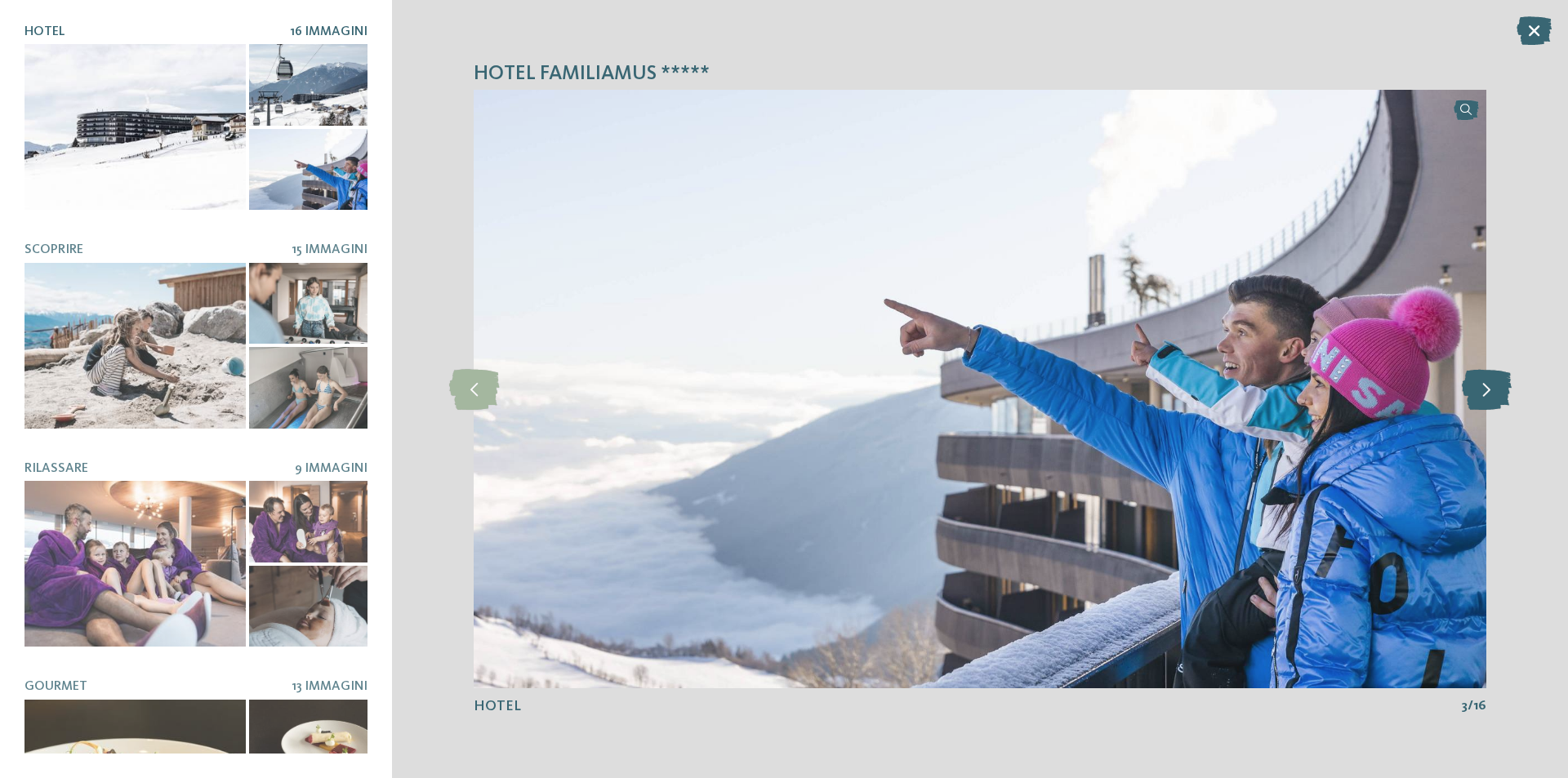
click at [1486, 382] on icon at bounding box center [1487, 389] width 50 height 41
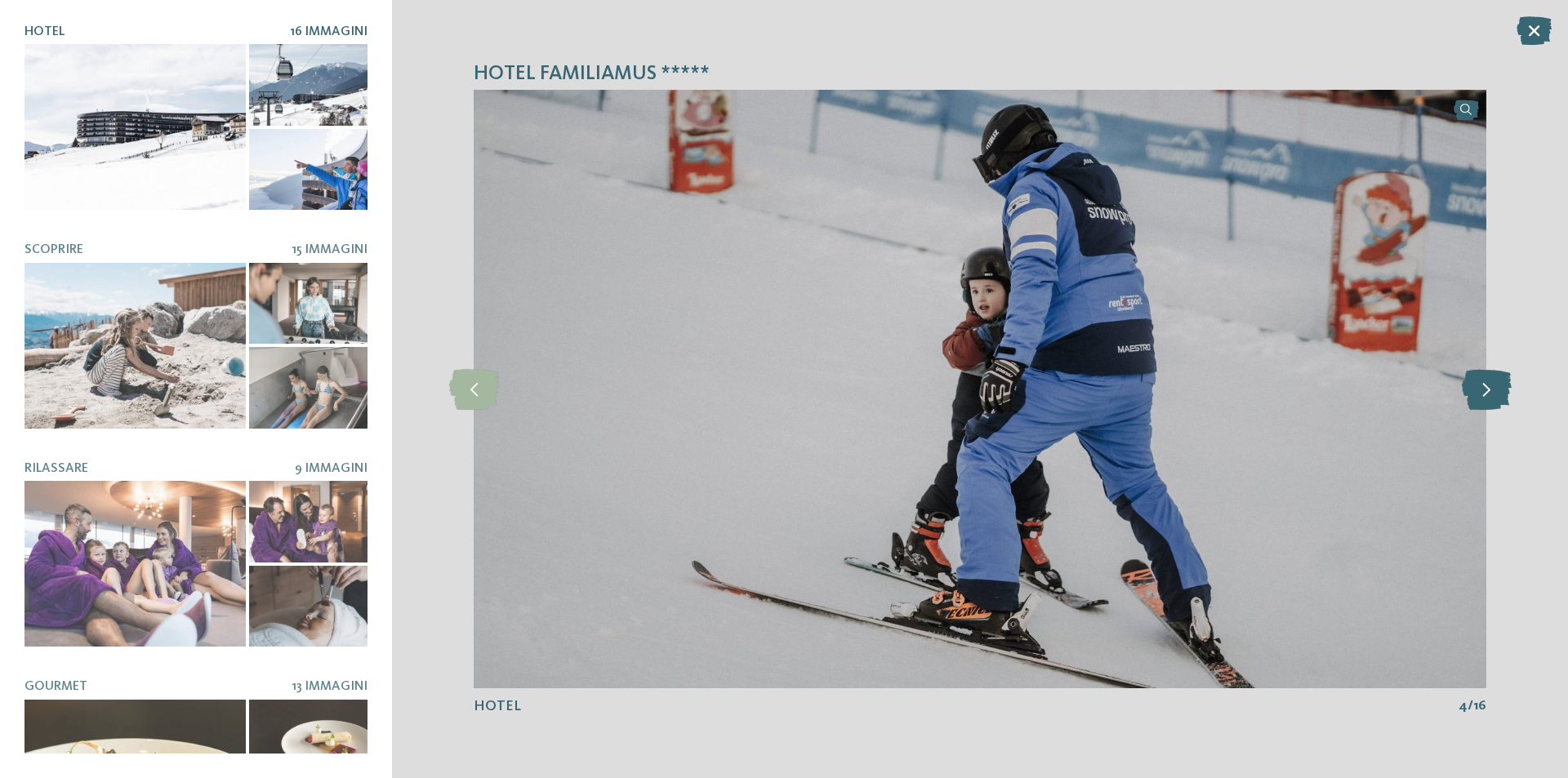
click at [1486, 382] on icon at bounding box center [1487, 389] width 50 height 41
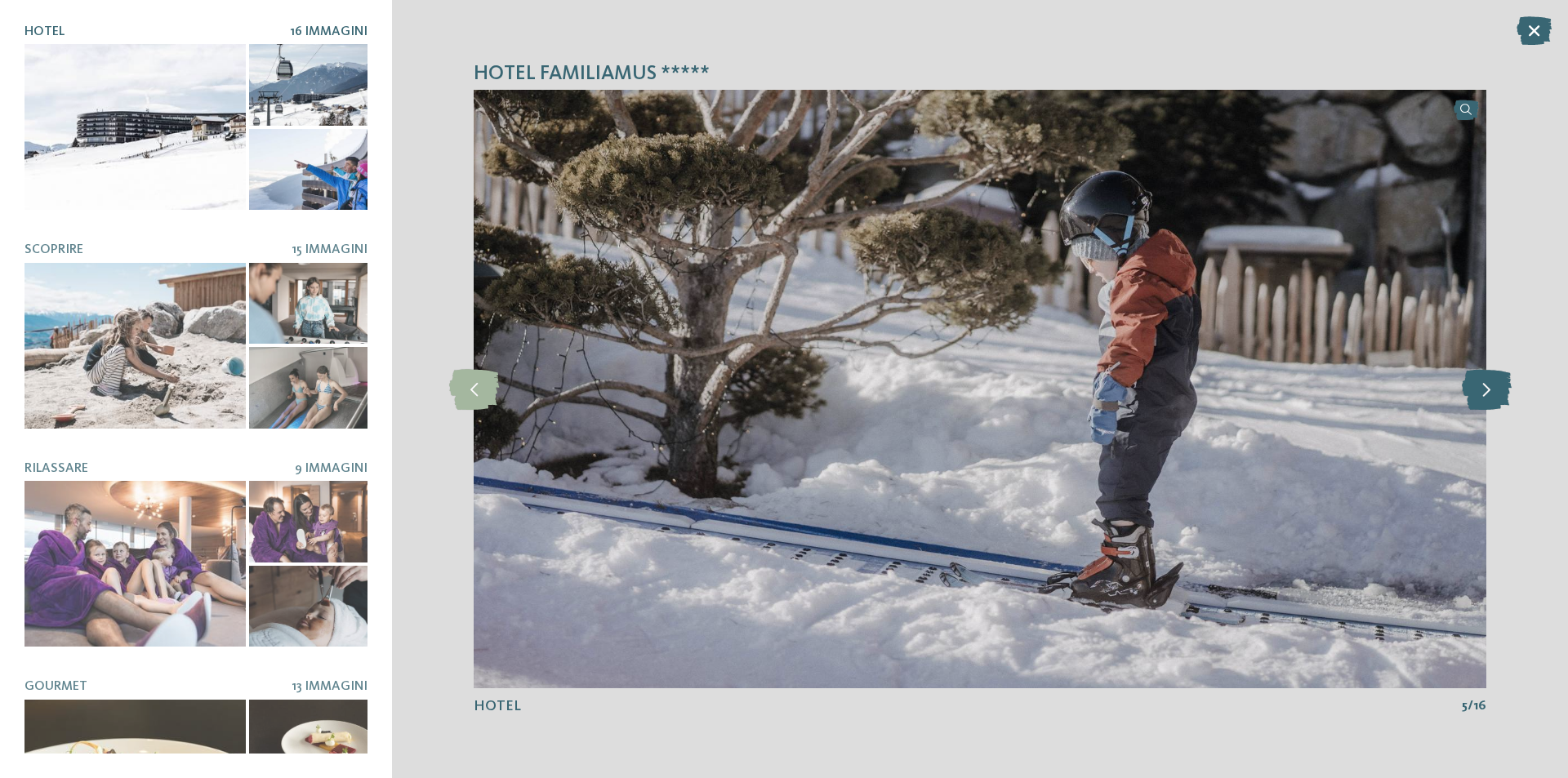
click at [1486, 382] on icon at bounding box center [1487, 389] width 50 height 41
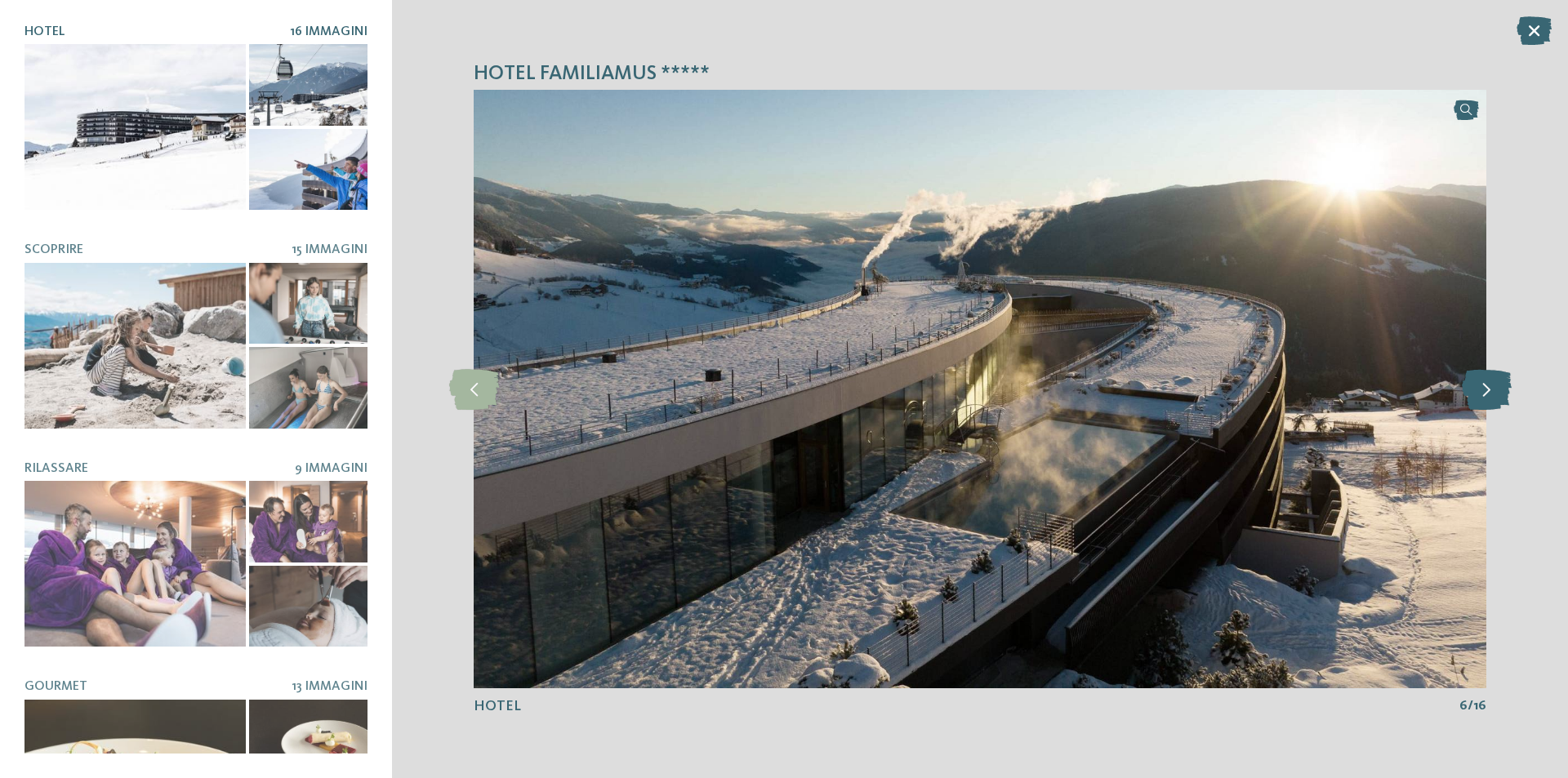
click at [1487, 382] on icon at bounding box center [1487, 389] width 50 height 41
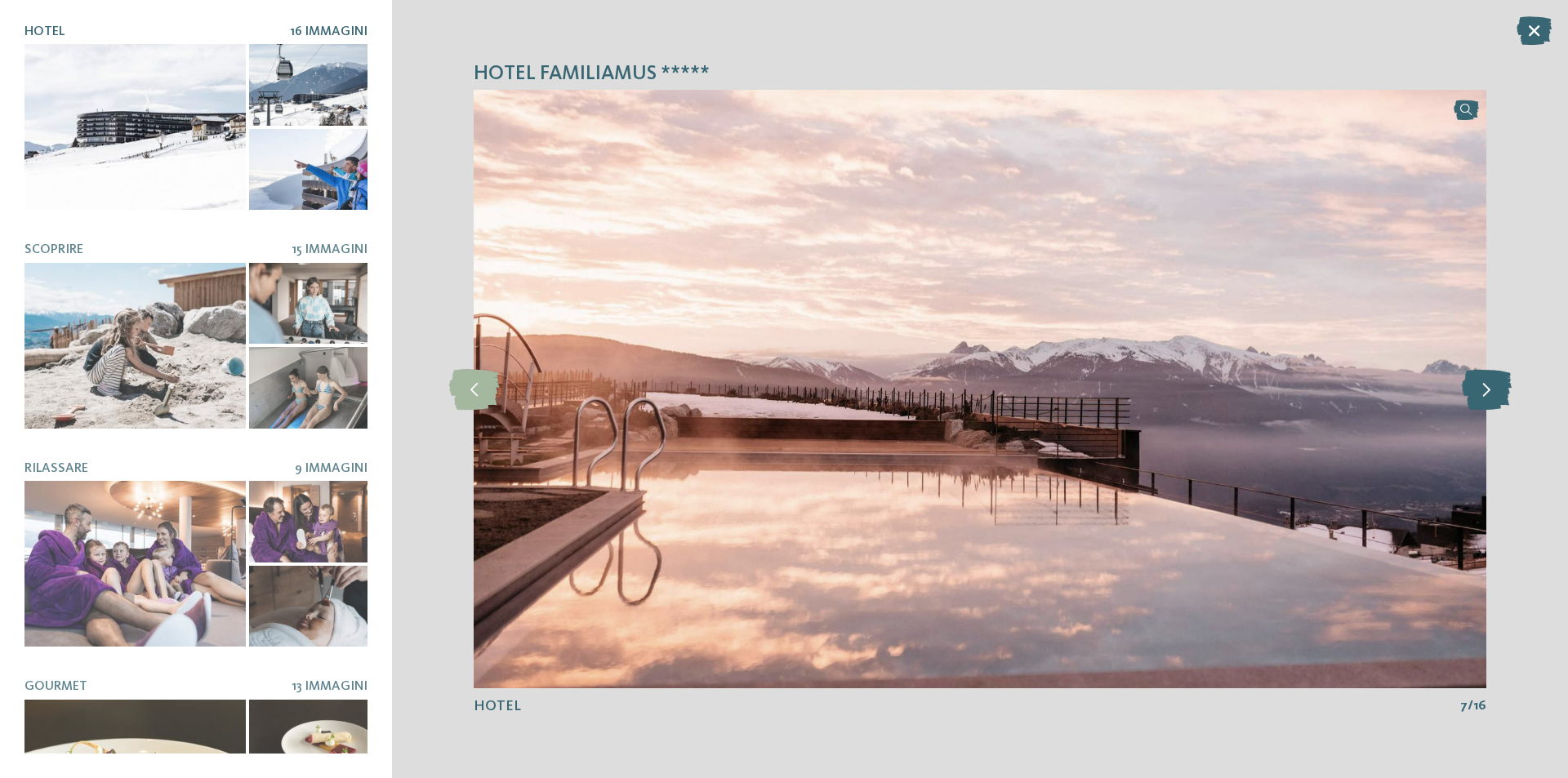
click at [1487, 382] on icon at bounding box center [1487, 389] width 50 height 41
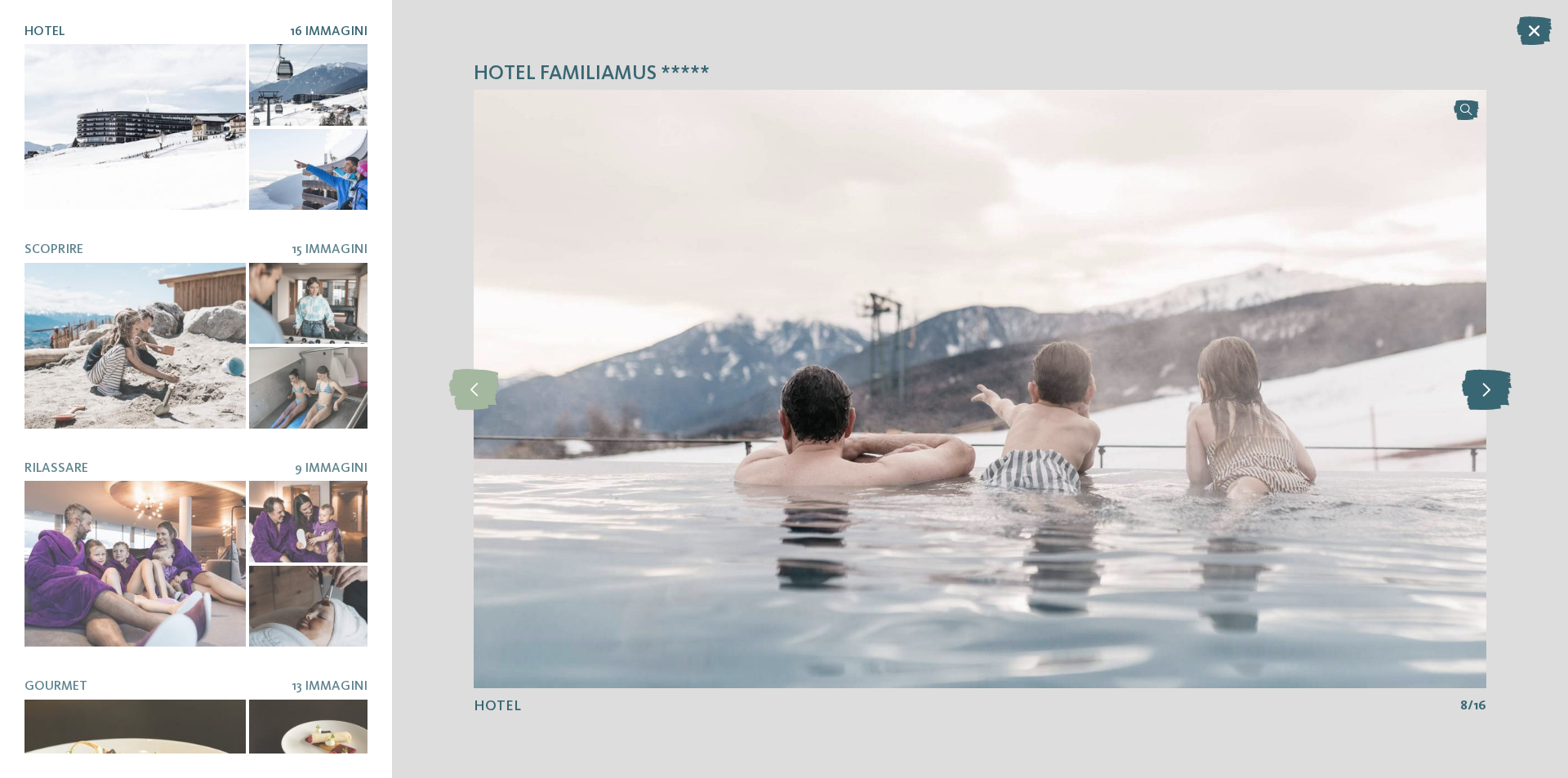
click at [1487, 382] on icon at bounding box center [1487, 389] width 50 height 41
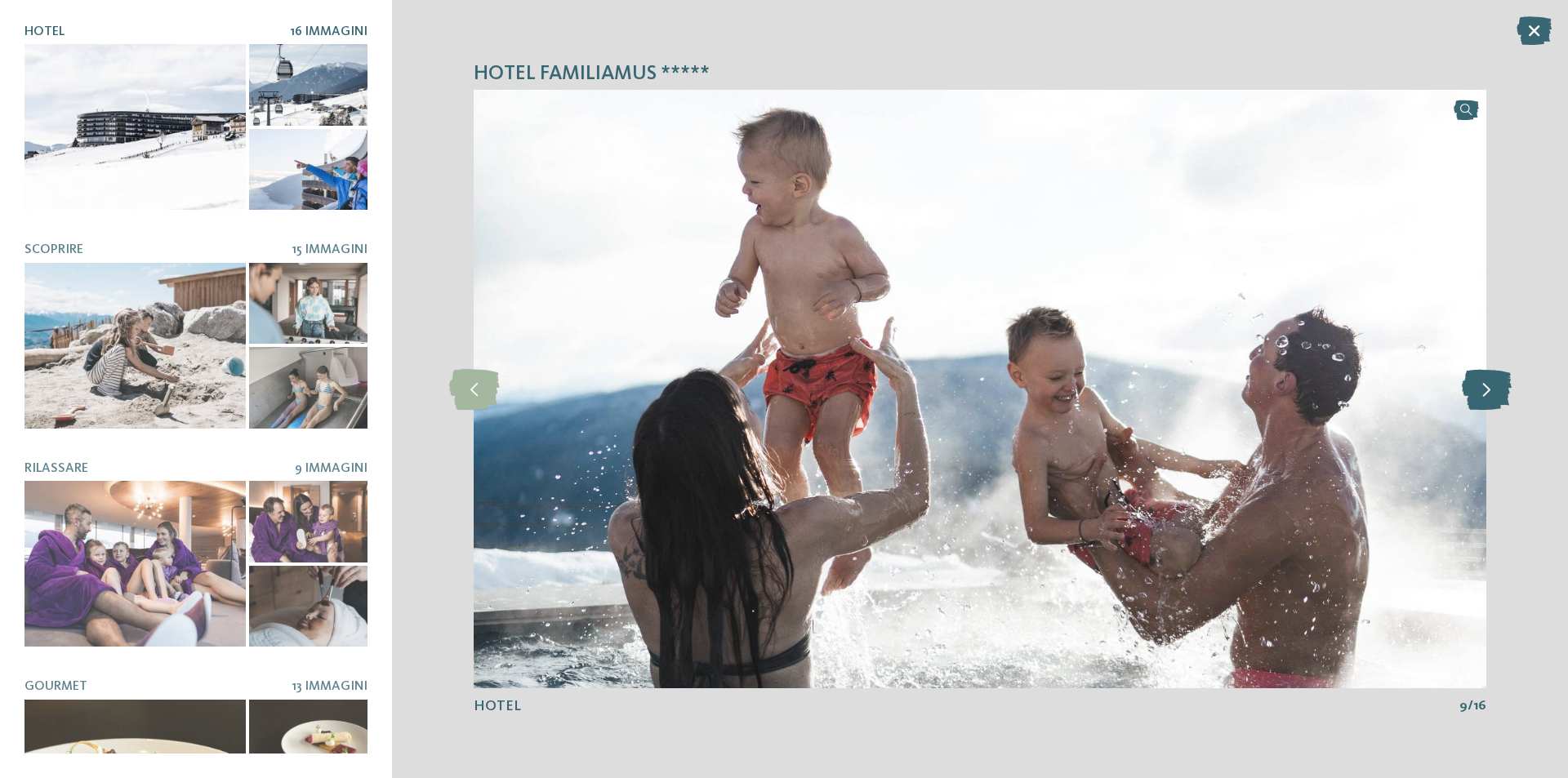
click at [1487, 382] on icon at bounding box center [1487, 389] width 50 height 41
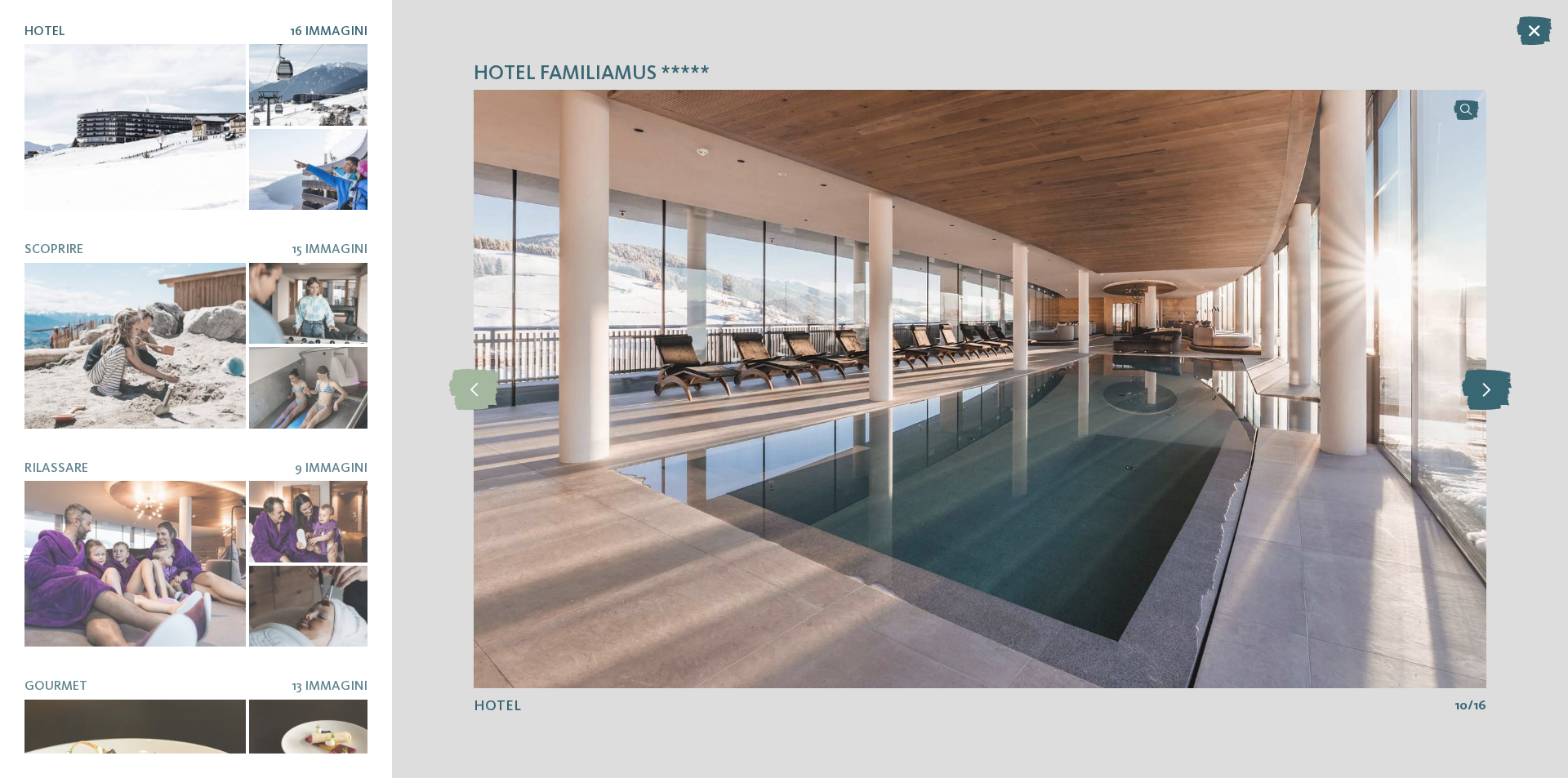
click at [1487, 382] on icon at bounding box center [1487, 389] width 50 height 41
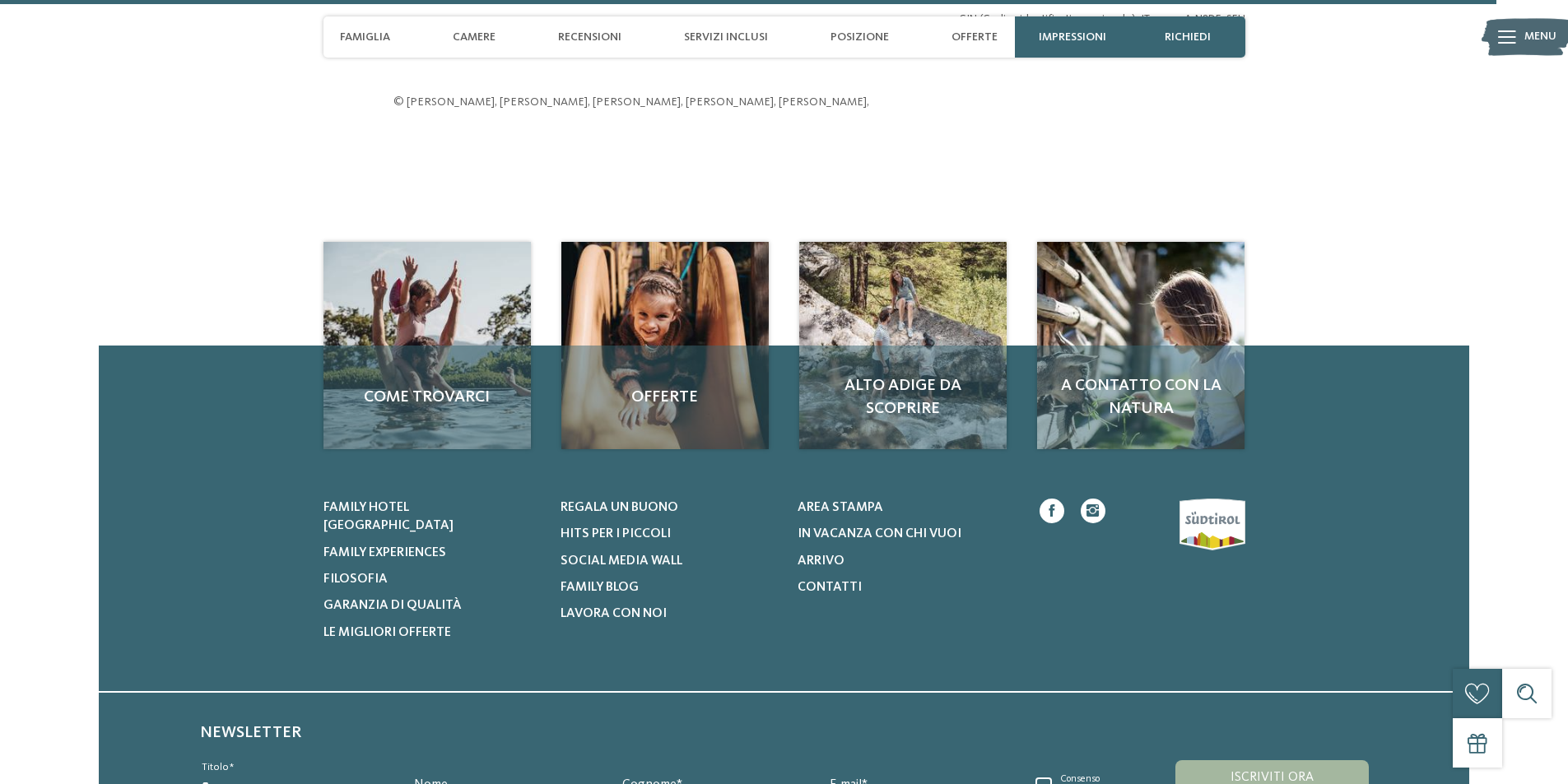
scroll to position [5595, 0]
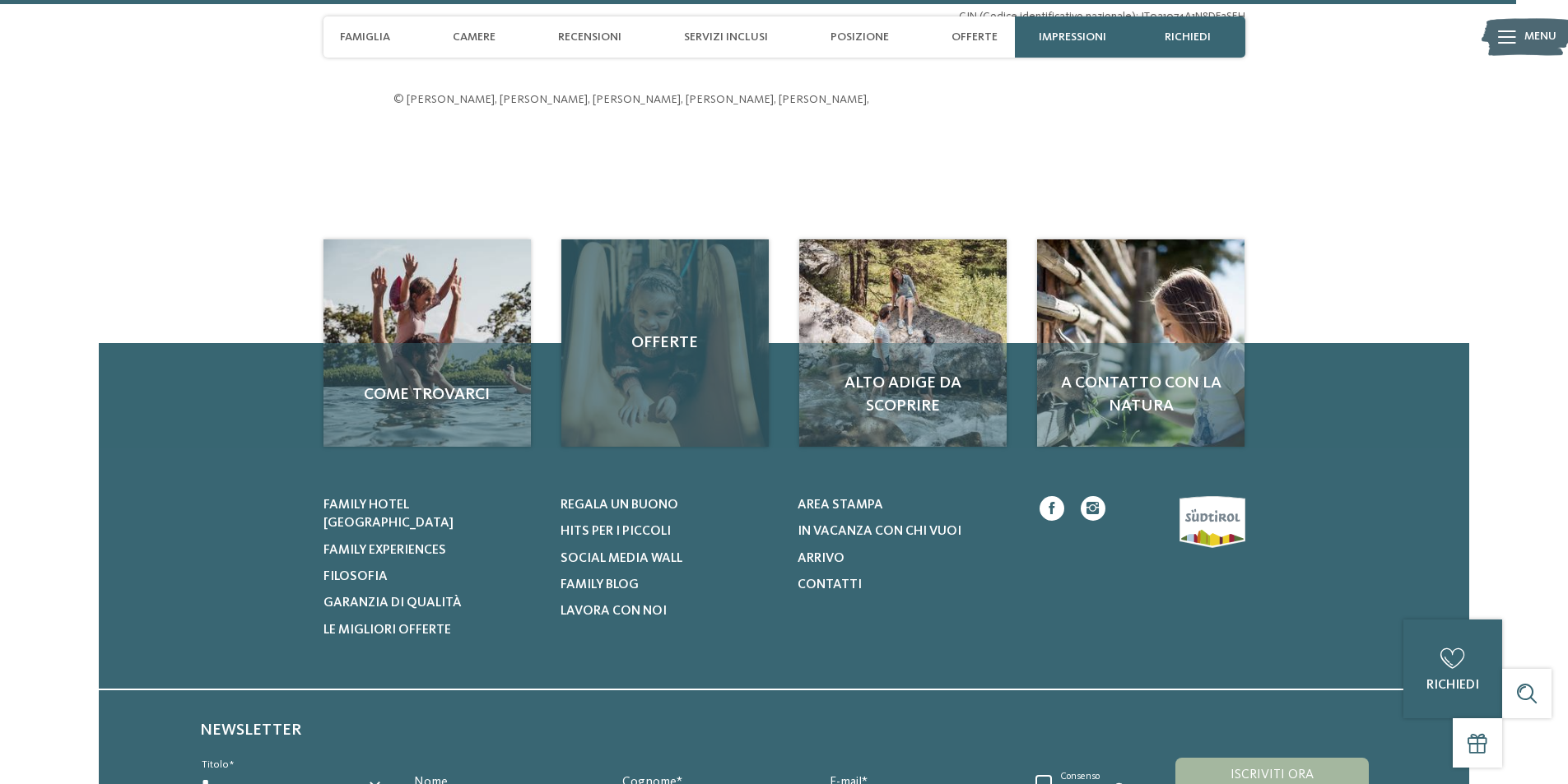
click at [680, 336] on span "Offerte" at bounding box center [665, 343] width 174 height 23
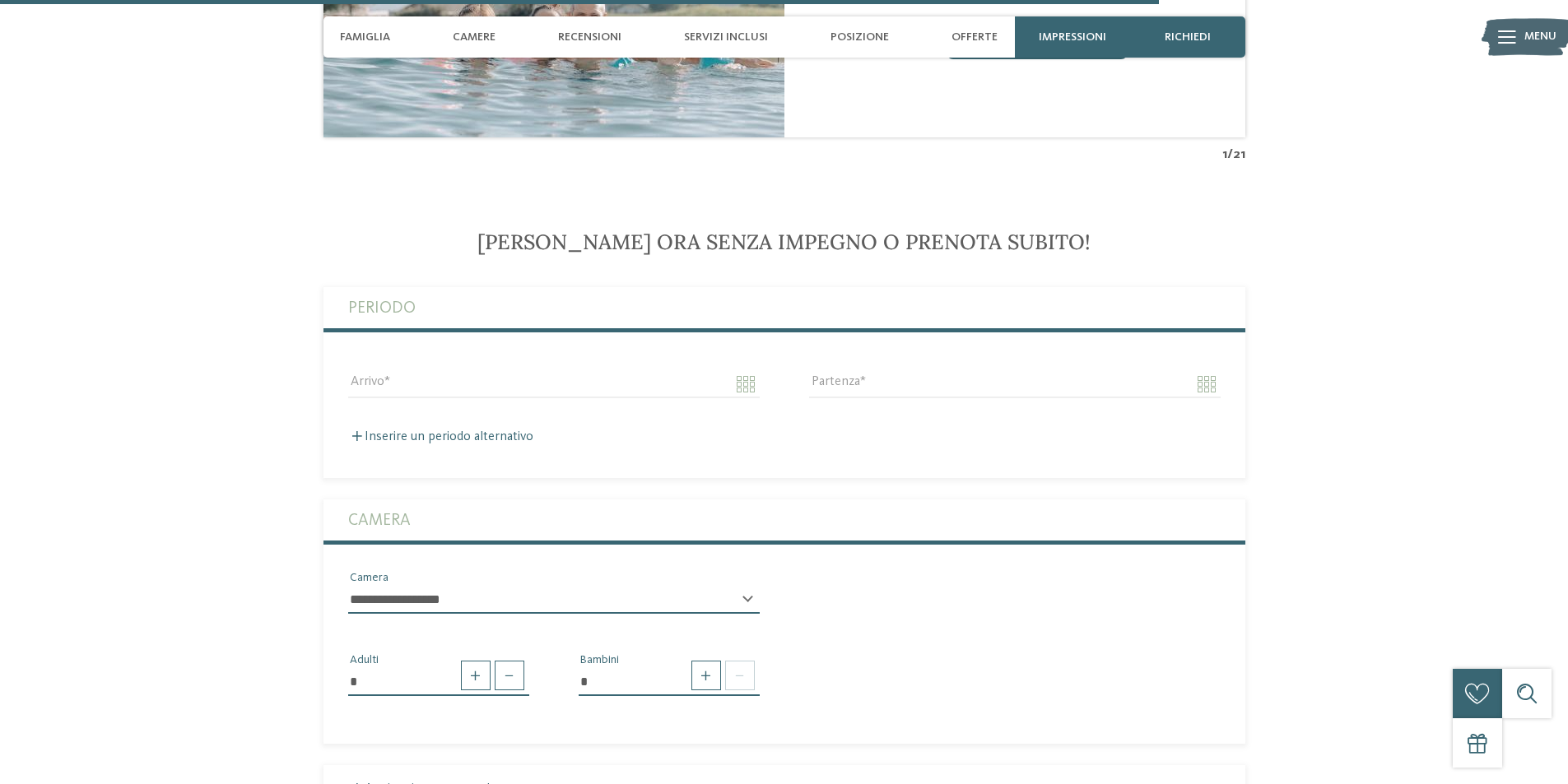
scroll to position [3785, 0]
